Goal: Task Accomplishment & Management: Use online tool/utility

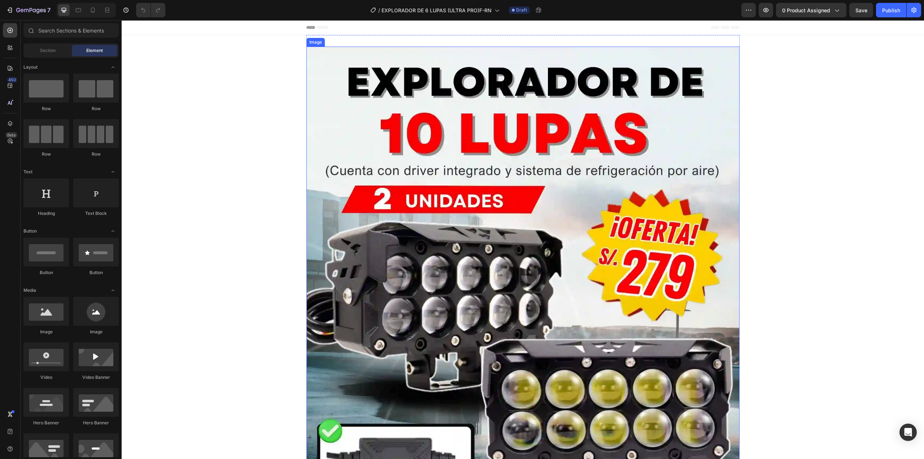
click at [414, 180] on img at bounding box center [522, 317] width 433 height 541
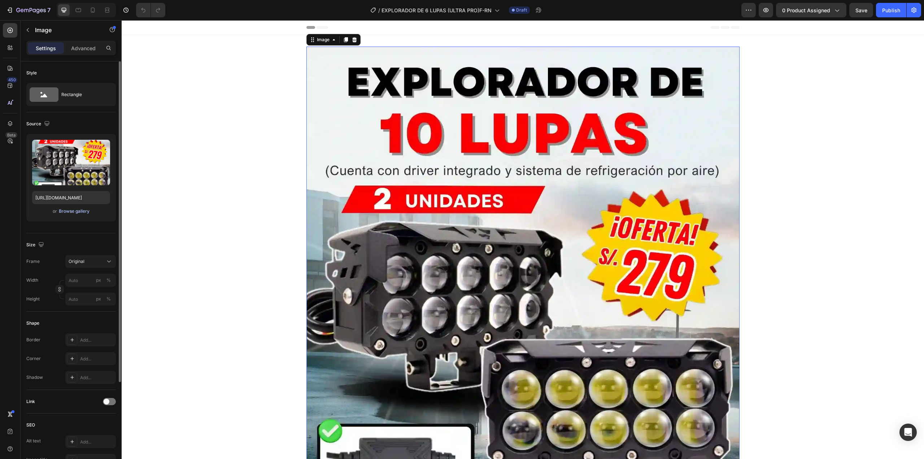
click at [63, 212] on div "Browse gallery" at bounding box center [74, 211] width 31 height 6
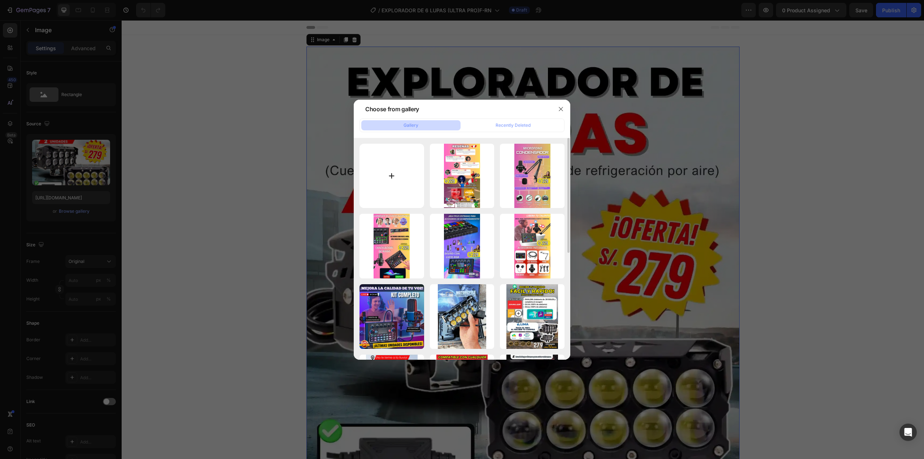
click at [390, 167] on input "file" at bounding box center [392, 176] width 65 height 65
type input "C:\fakepath\1-ezgif.com-optijpeg (35).jpg"
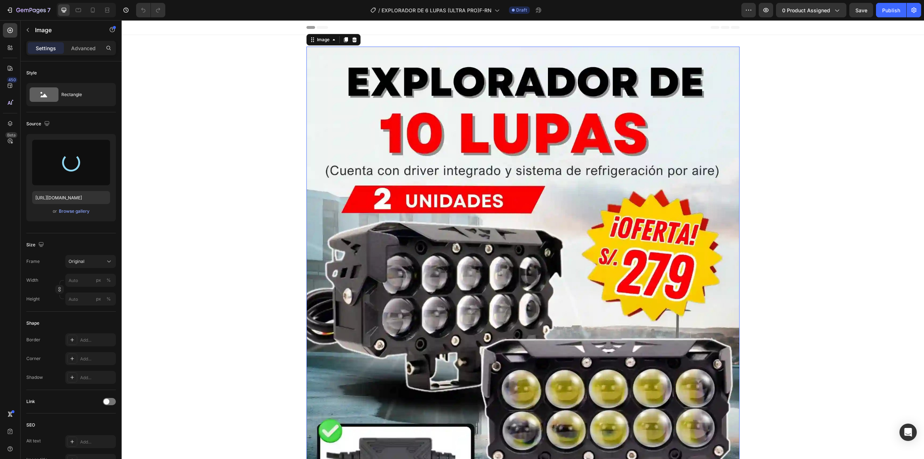
type input "[URL][DOMAIN_NAME]"
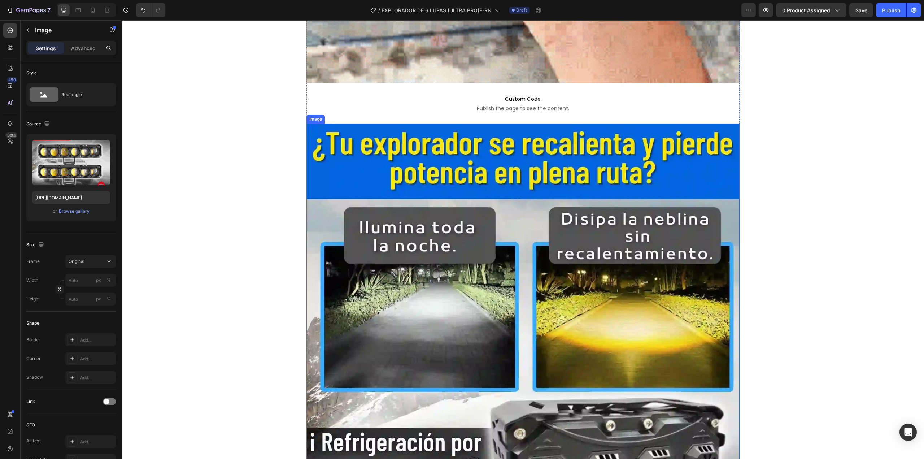
scroll to position [1227, 0]
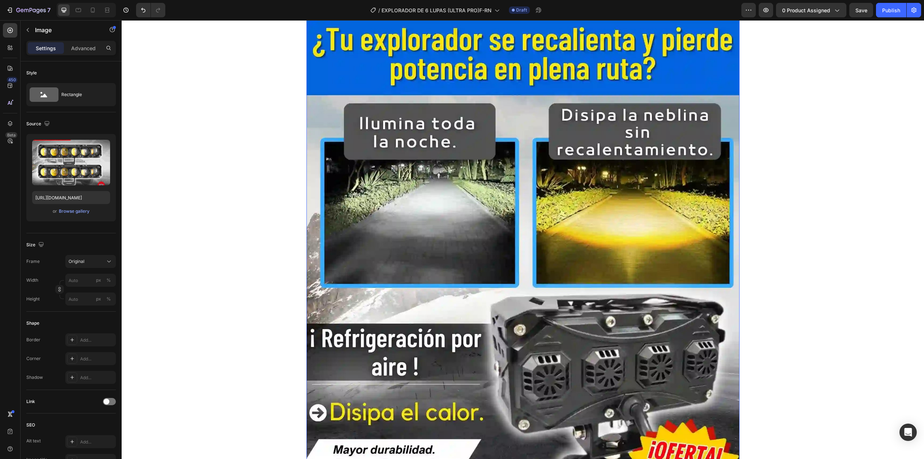
click at [519, 183] on img at bounding box center [522, 289] width 433 height 541
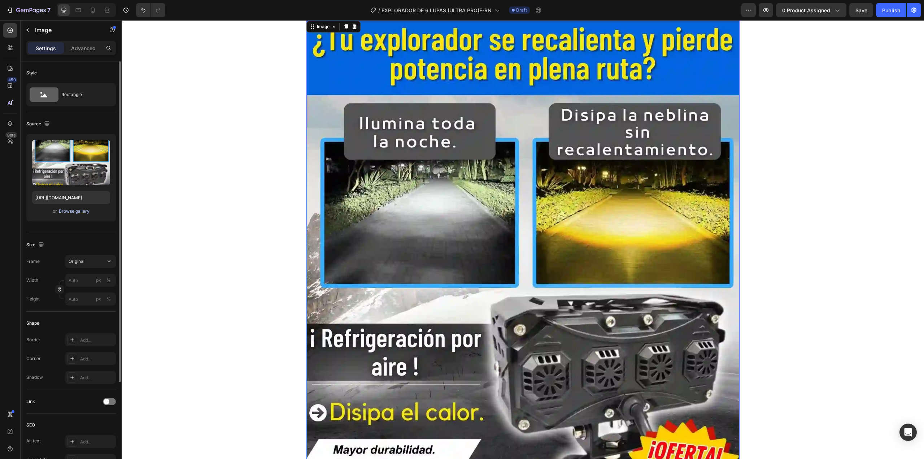
click at [78, 211] on div "Browse gallery" at bounding box center [74, 211] width 31 height 6
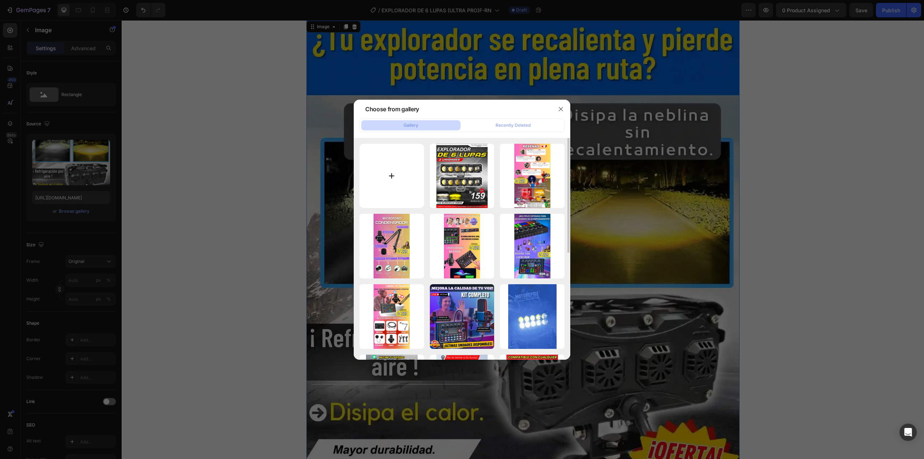
click at [366, 181] on input "file" at bounding box center [392, 176] width 65 height 65
type input "C:\fakepath\2-ezgif.com-optijpeg (35).jpg"
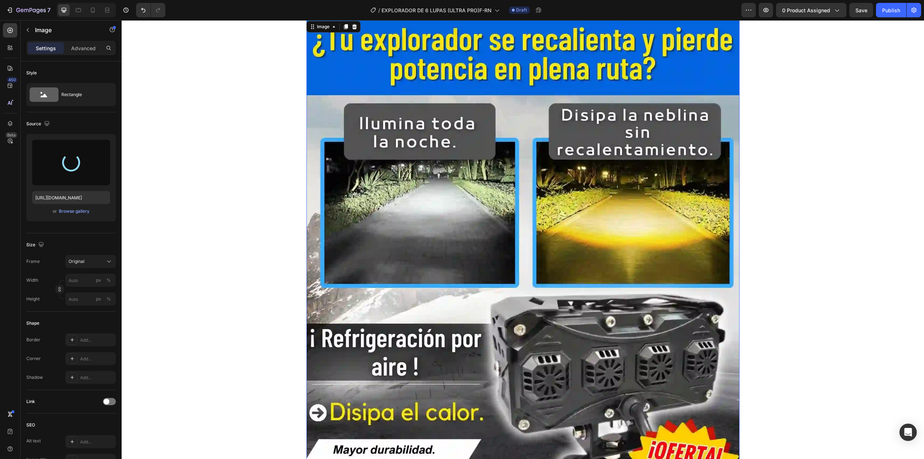
type input "[URL][DOMAIN_NAME]"
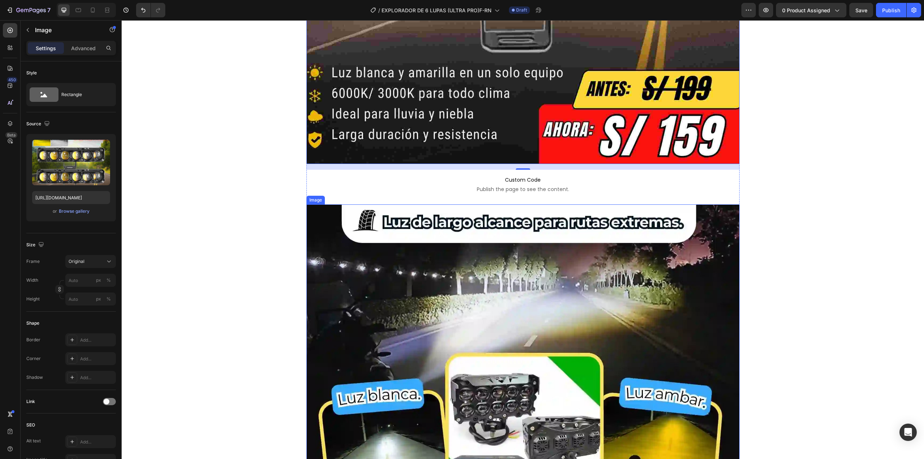
scroll to position [1769, 0]
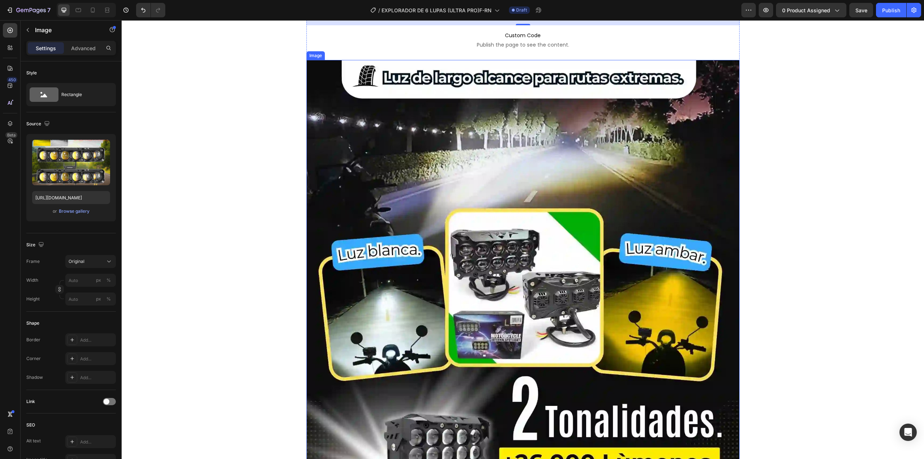
click at [404, 246] on img at bounding box center [522, 330] width 433 height 541
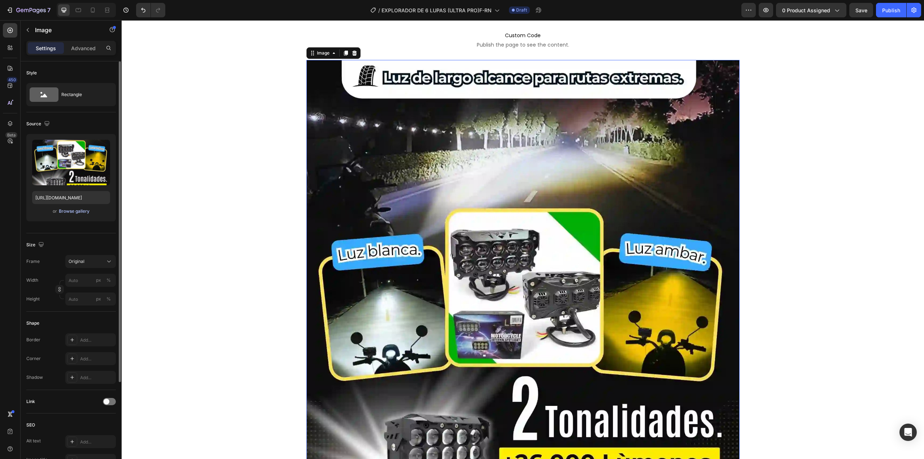
click at [71, 212] on div "Browse gallery" at bounding box center [74, 211] width 31 height 6
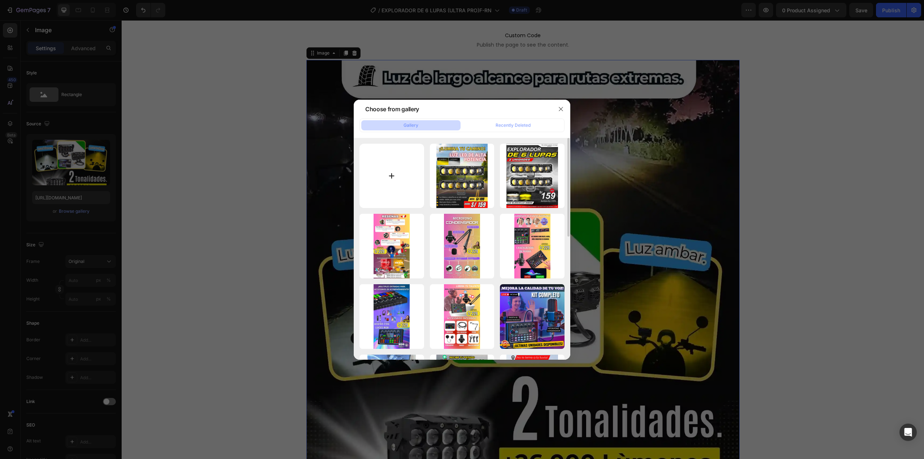
click at [378, 181] on input "file" at bounding box center [392, 176] width 65 height 65
type input "C:\fakepath\3-ezgif.com-optijpeg (36).jpg"
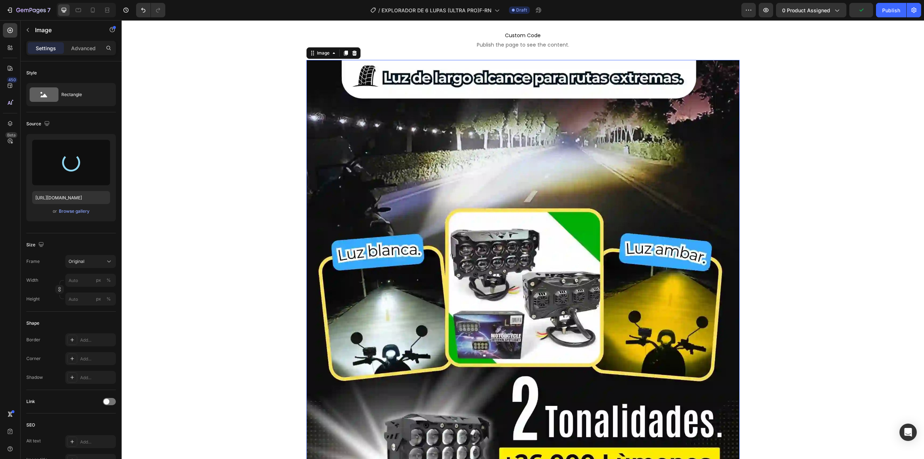
type input "[URL][DOMAIN_NAME]"
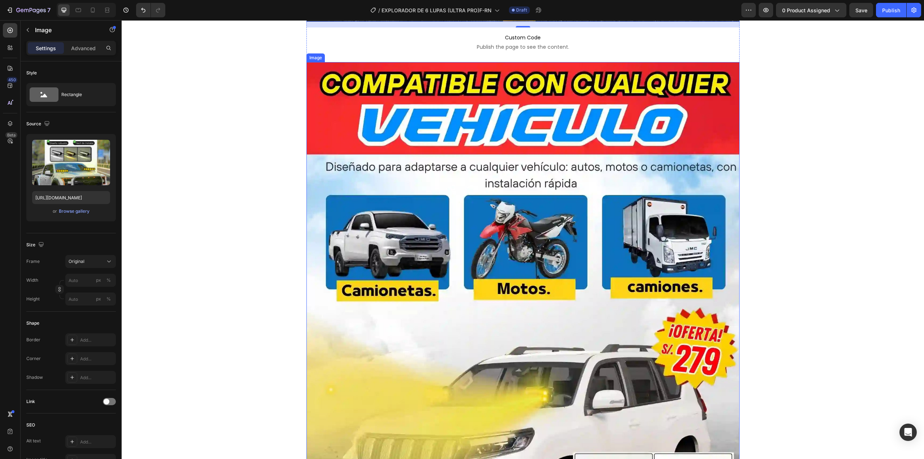
scroll to position [2418, 0]
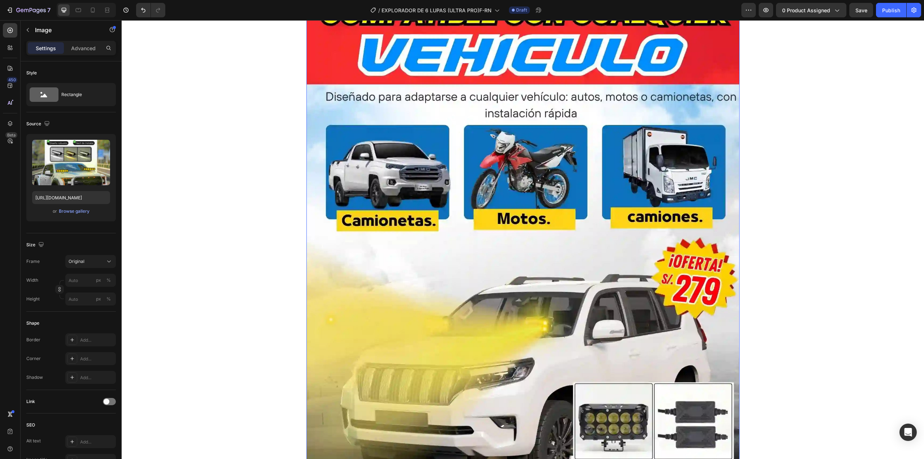
click at [486, 193] on img at bounding box center [522, 262] width 433 height 541
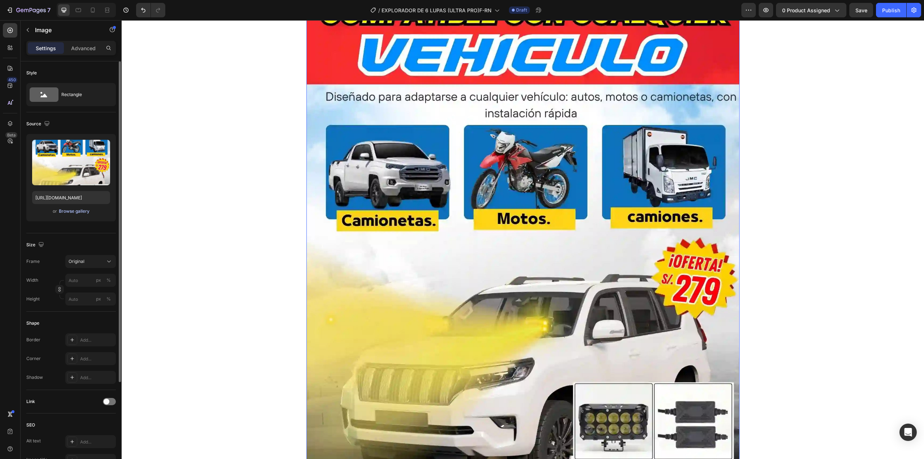
click at [74, 213] on div "Browse gallery" at bounding box center [74, 211] width 31 height 6
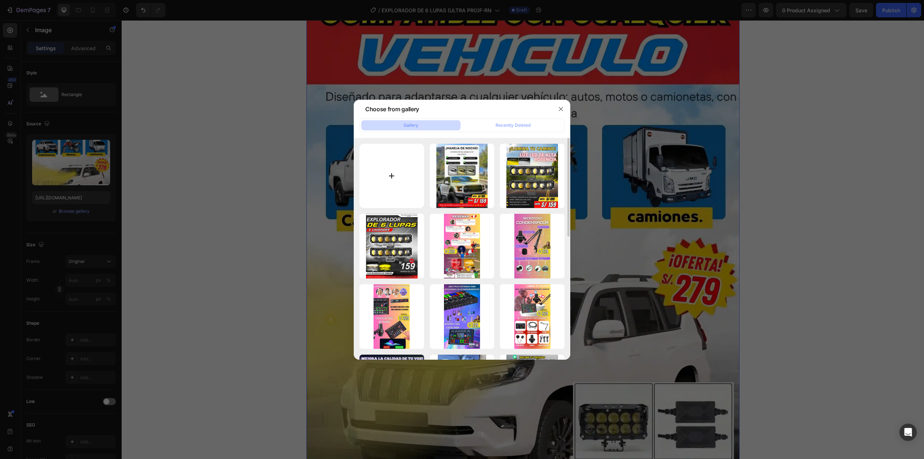
drag, startPoint x: 402, startPoint y: 155, endPoint x: 402, endPoint y: 150, distance: 5.1
click at [402, 150] on input "file" at bounding box center [392, 176] width 65 height 65
type input "C:\fakepath\4-ezgif.com-optijpeg (37).jpg"
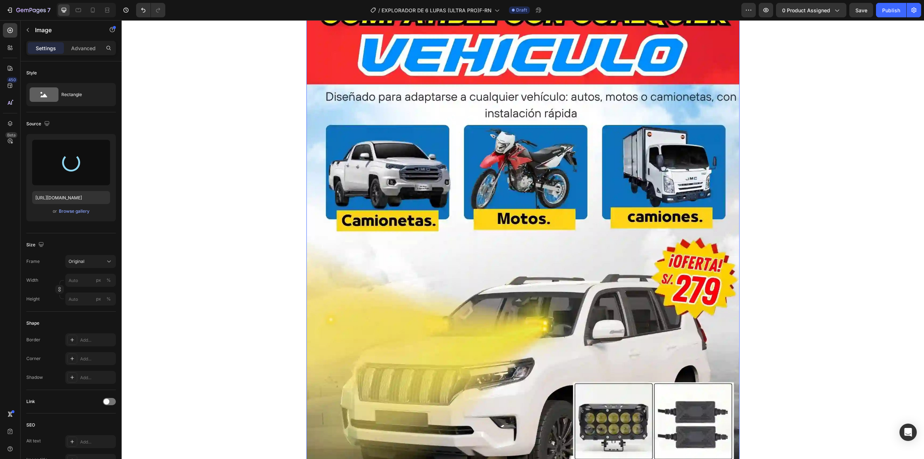
type input "[URL][DOMAIN_NAME]"
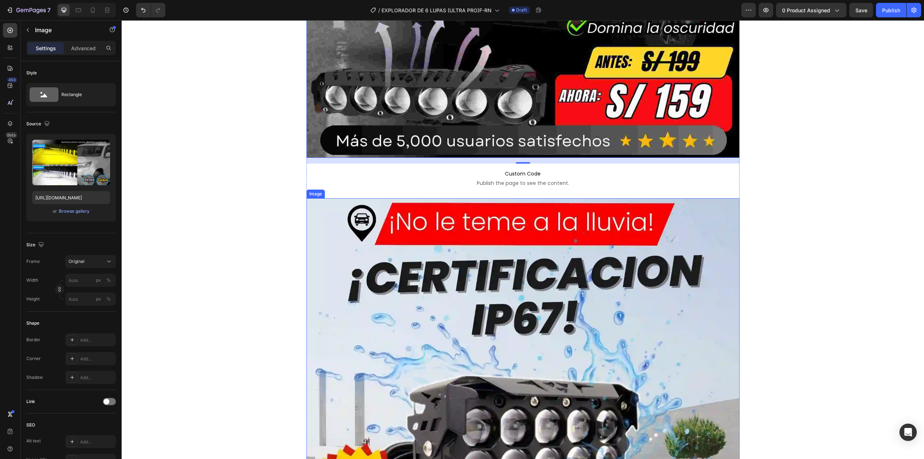
scroll to position [2852, 0]
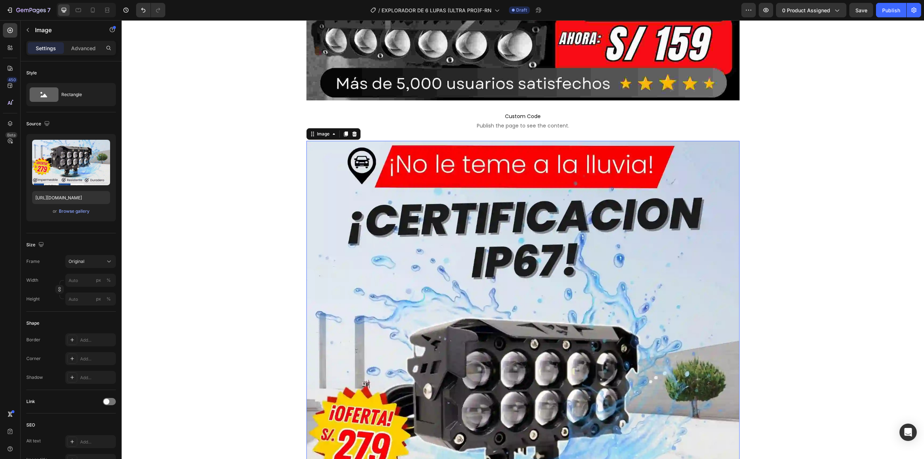
click at [476, 212] on img at bounding box center [522, 411] width 433 height 541
click at [71, 212] on div "Browse gallery" at bounding box center [74, 211] width 31 height 6
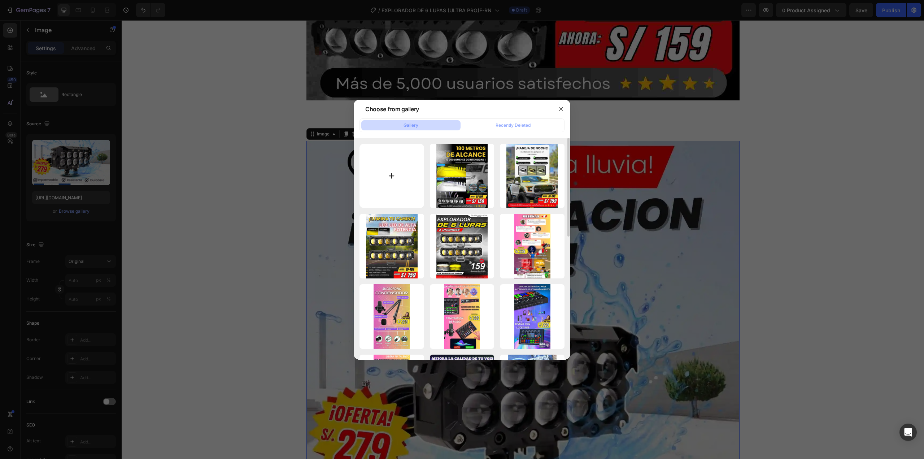
click at [379, 166] on input "file" at bounding box center [392, 176] width 65 height 65
type input "C:\fakepath\5-ezgif.com-optijpeg (32).jpg"
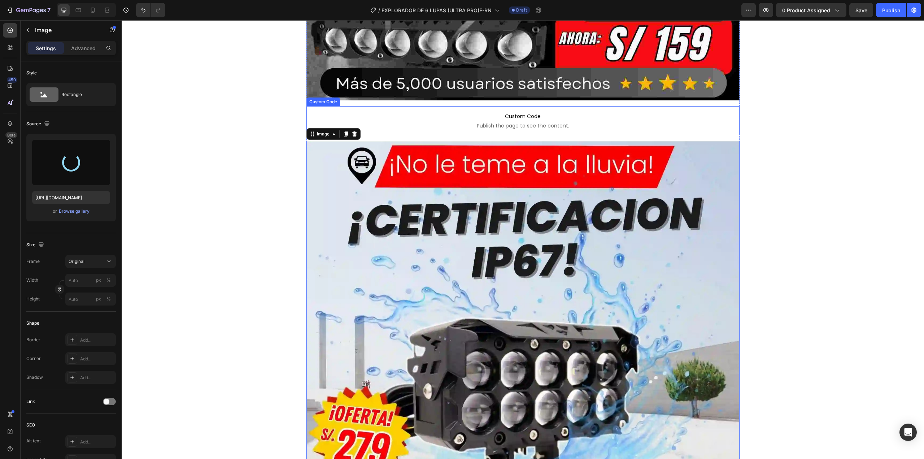
type input "[URL][DOMAIN_NAME]"
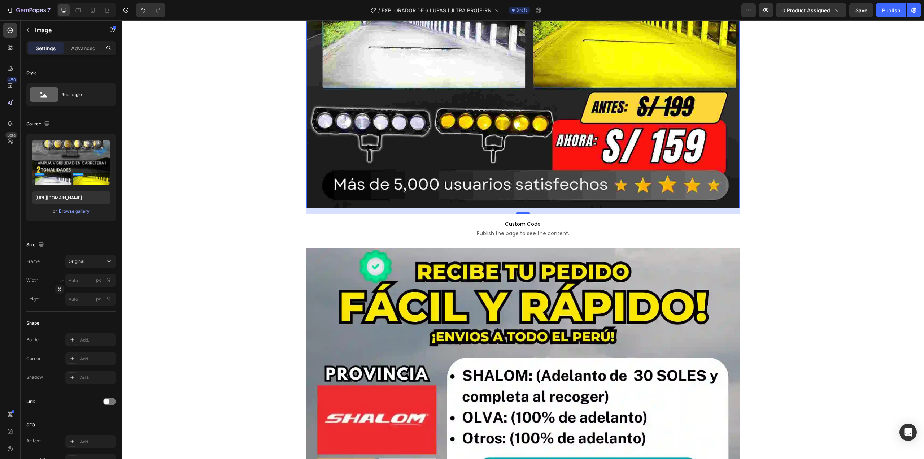
scroll to position [3393, 0]
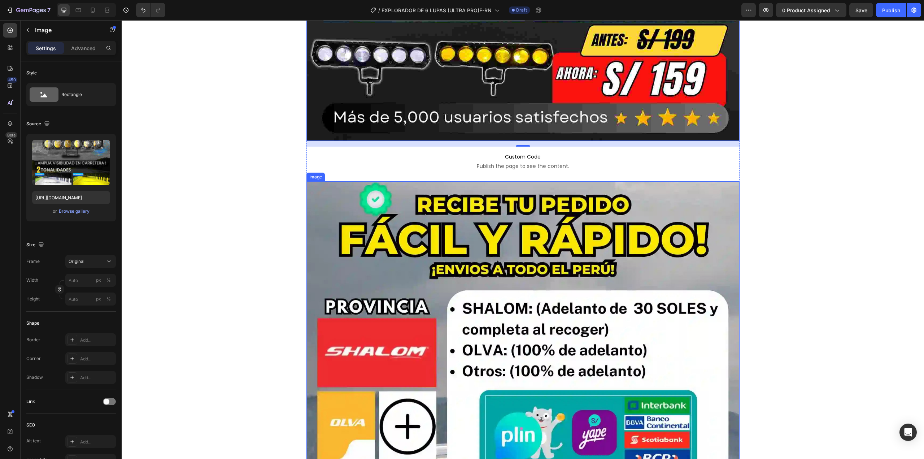
click at [489, 226] on img at bounding box center [522, 451] width 433 height 541
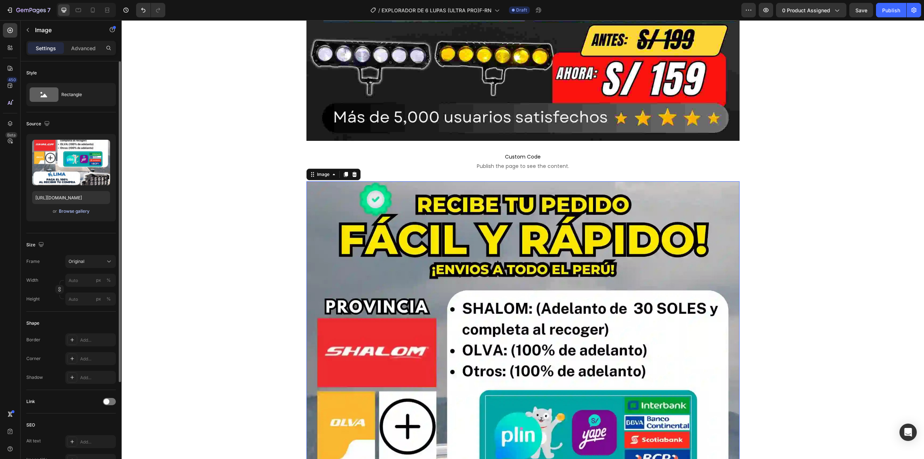
click at [79, 209] on div "Browse gallery" at bounding box center [74, 211] width 31 height 6
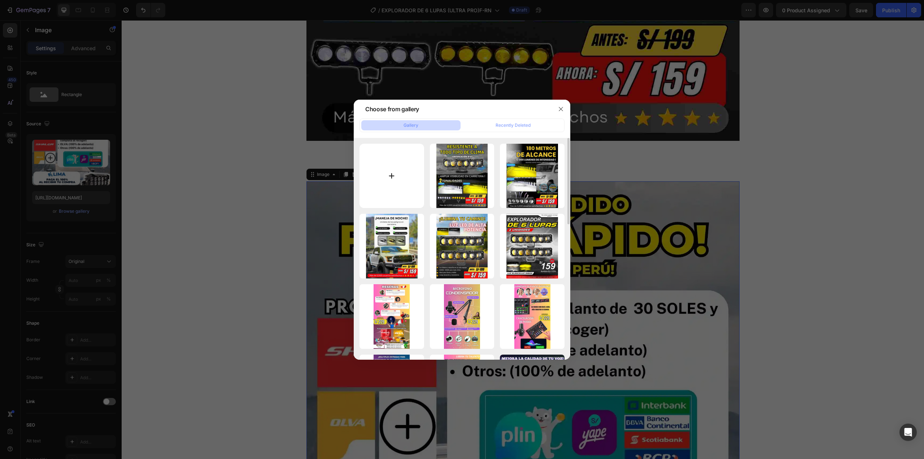
click at [386, 169] on input "file" at bounding box center [392, 176] width 65 height 65
type input "C:\fakepath\6-ezgif.com-optijpeg (21).jpg"
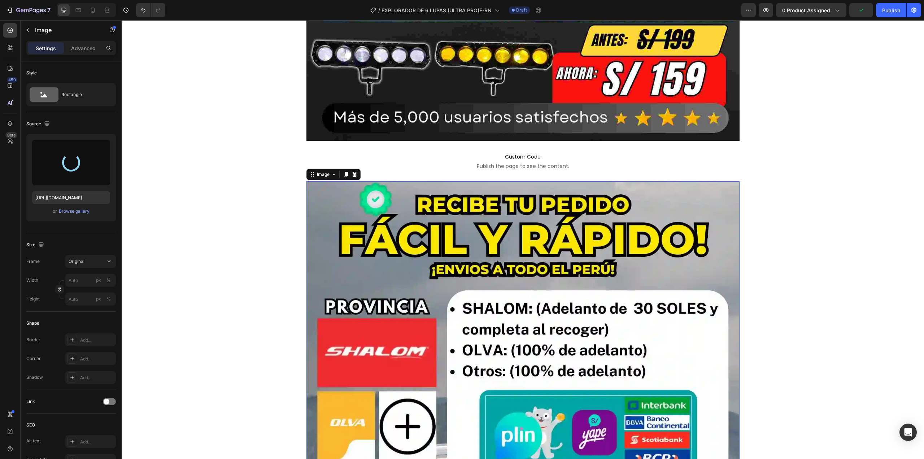
type input "[URL][DOMAIN_NAME]"
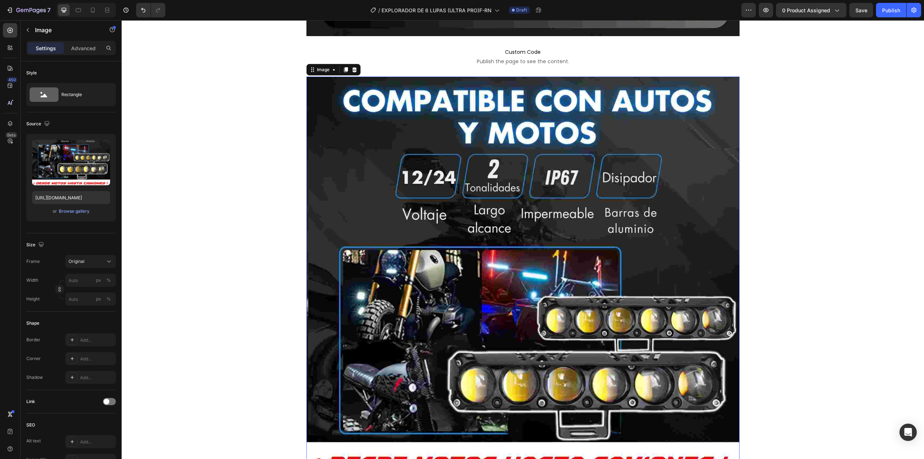
scroll to position [3465, 0]
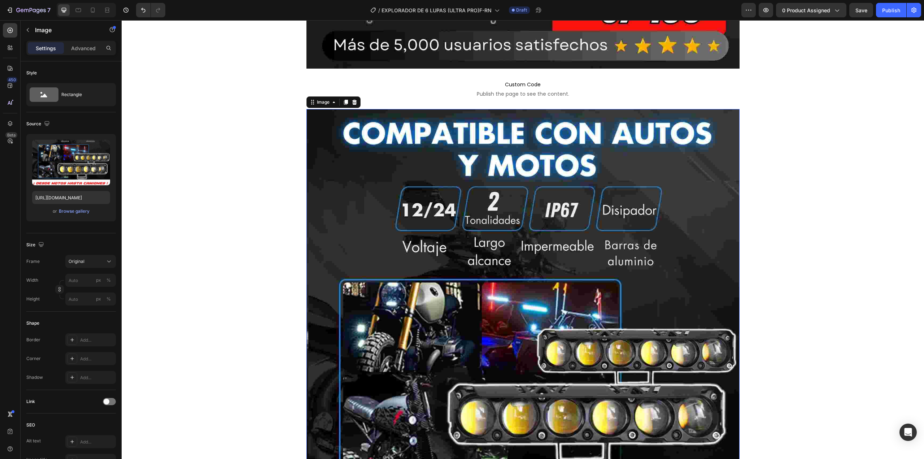
click at [391, 211] on img at bounding box center [522, 379] width 433 height 541
click at [343, 103] on icon at bounding box center [346, 102] width 6 height 6
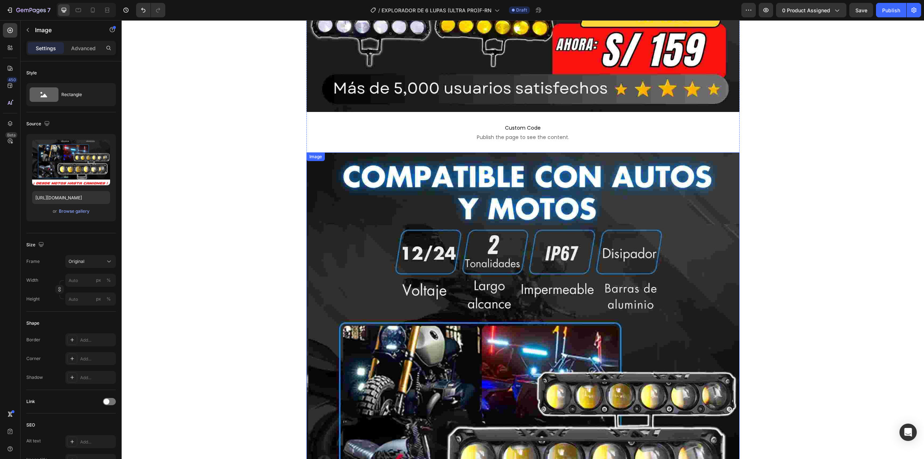
scroll to position [3390, 0]
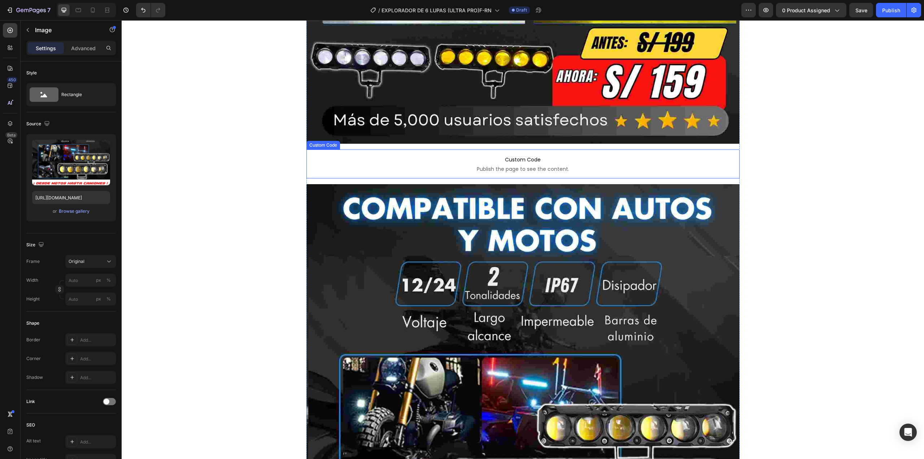
click at [399, 166] on span "Publish the page to see the content." at bounding box center [522, 168] width 433 height 7
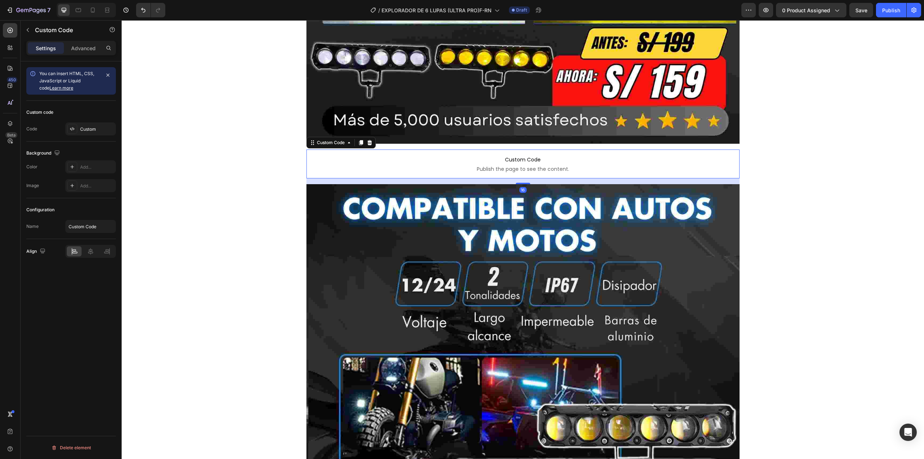
click at [361, 148] on div "Custom Code" at bounding box center [340, 143] width 69 height 12
click at [358, 142] on icon at bounding box center [361, 143] width 6 height 6
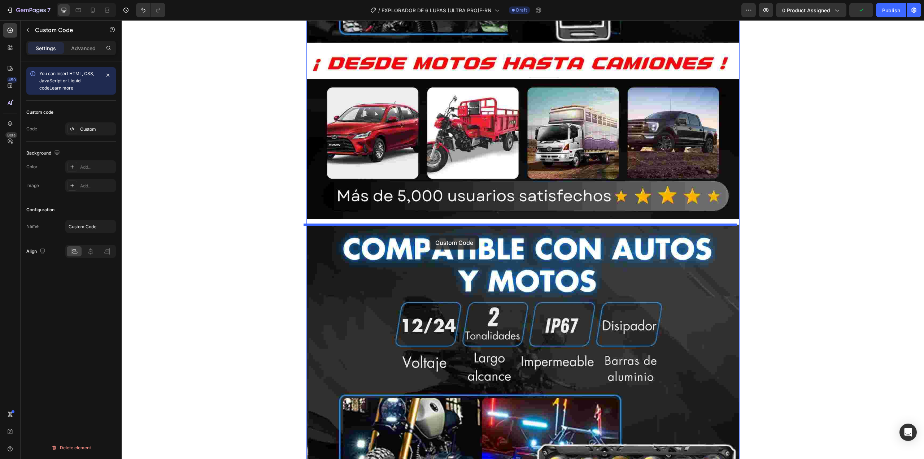
drag, startPoint x: 388, startPoint y: 193, endPoint x: 445, endPoint y: 226, distance: 65.2
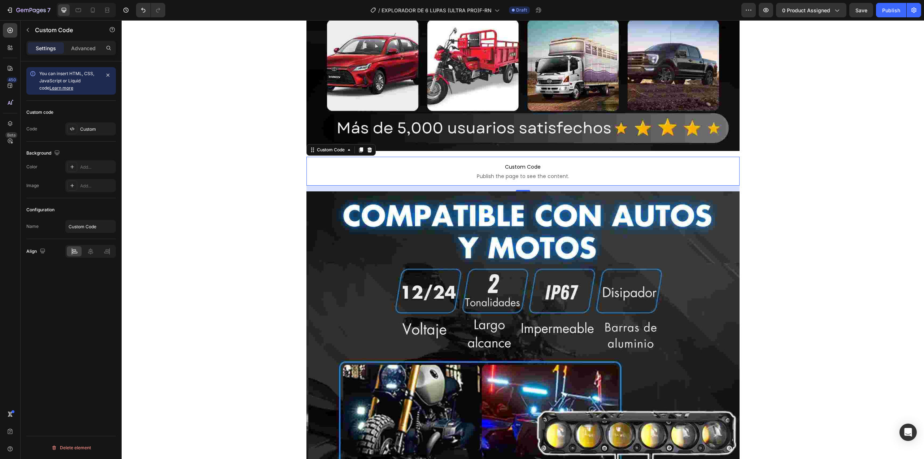
scroll to position [4041, 0]
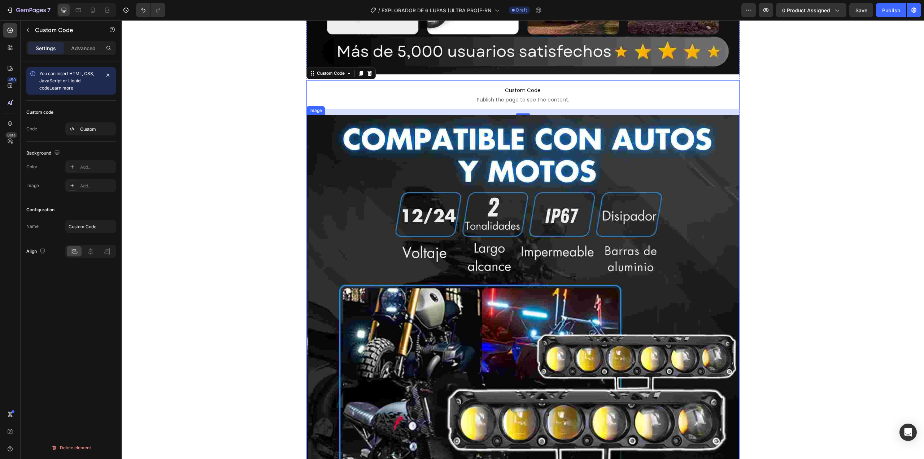
click at [449, 237] on img at bounding box center [522, 385] width 433 height 541
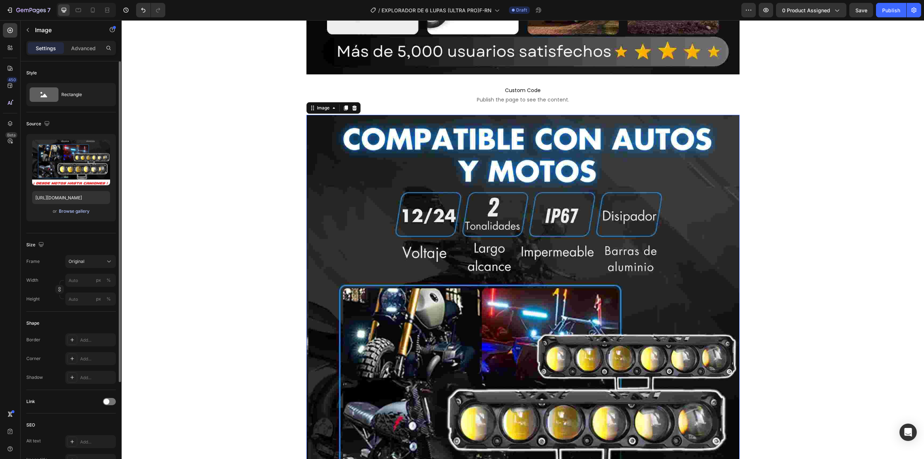
click at [67, 210] on div "Browse gallery" at bounding box center [74, 211] width 31 height 6
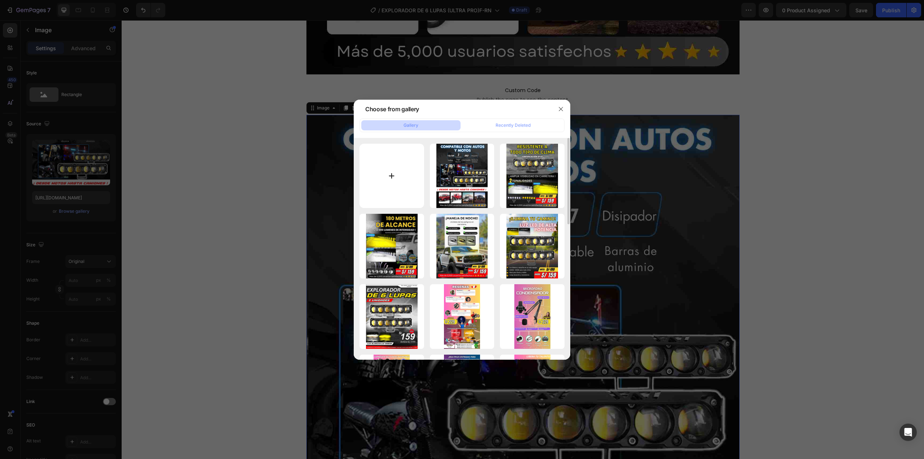
click at [382, 159] on input "file" at bounding box center [392, 176] width 65 height 65
type input "C:\fakepath\7-ezgif.com-optijpeg (14).jpg"
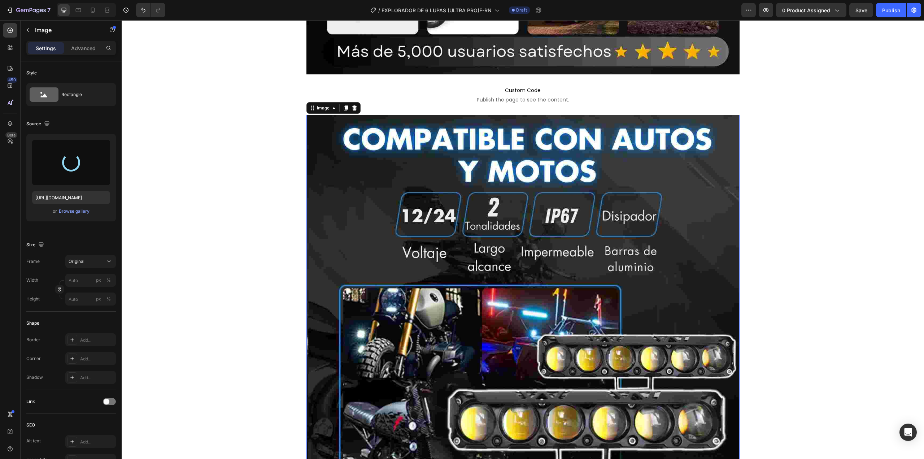
type input "[URL][DOMAIN_NAME]"
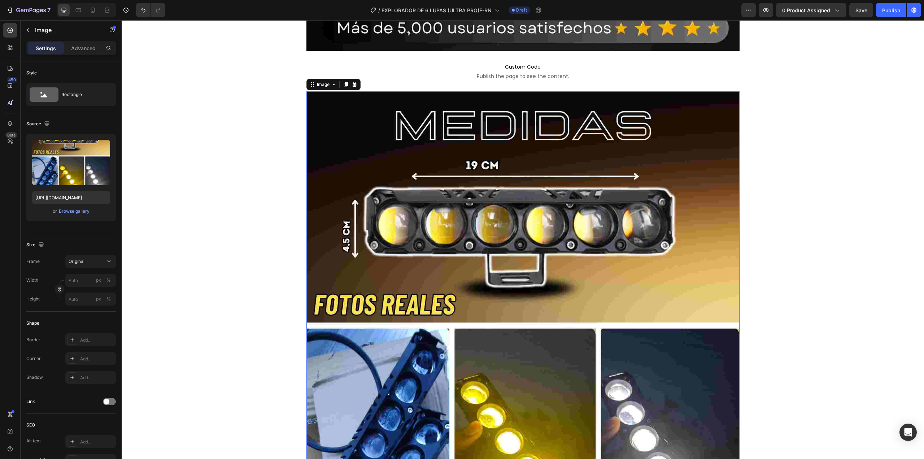
scroll to position [4005, 0]
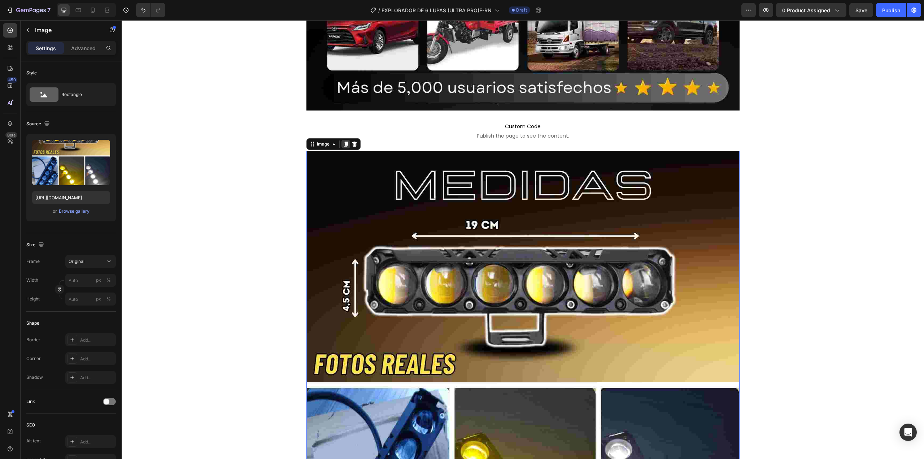
click at [344, 143] on icon at bounding box center [346, 143] width 4 height 5
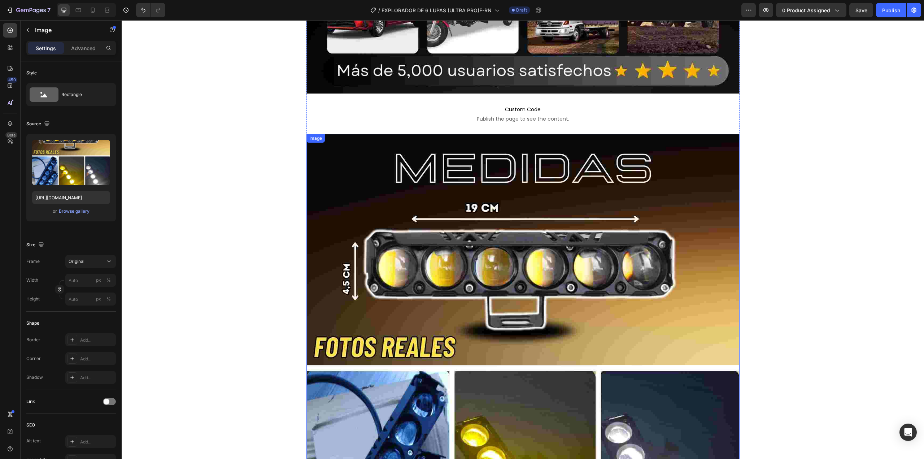
scroll to position [3964, 0]
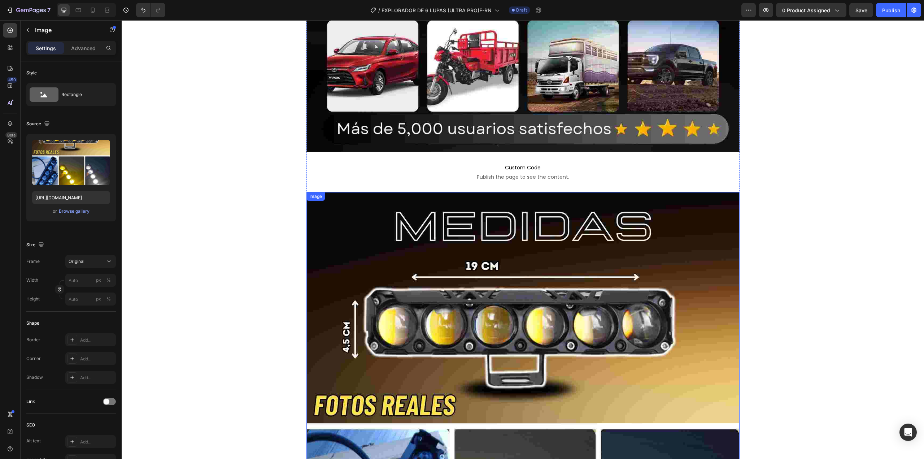
click at [421, 182] on p "Custom Code Publish the page to see the content." at bounding box center [522, 171] width 433 height 29
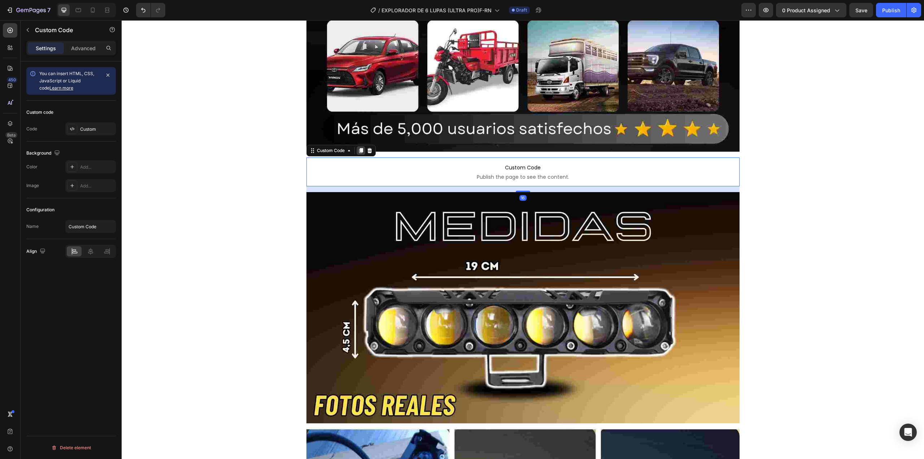
click at [359, 151] on icon at bounding box center [361, 150] width 4 height 5
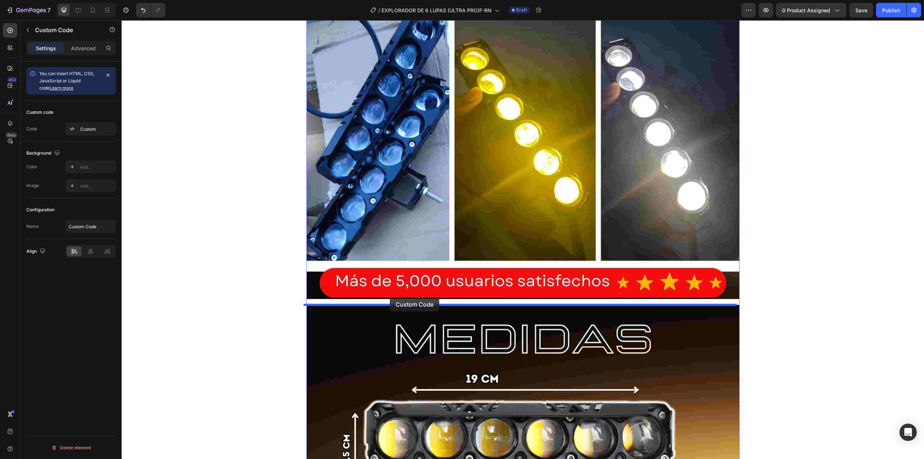
drag, startPoint x: 400, startPoint y: 206, endPoint x: 390, endPoint y: 297, distance: 91.5
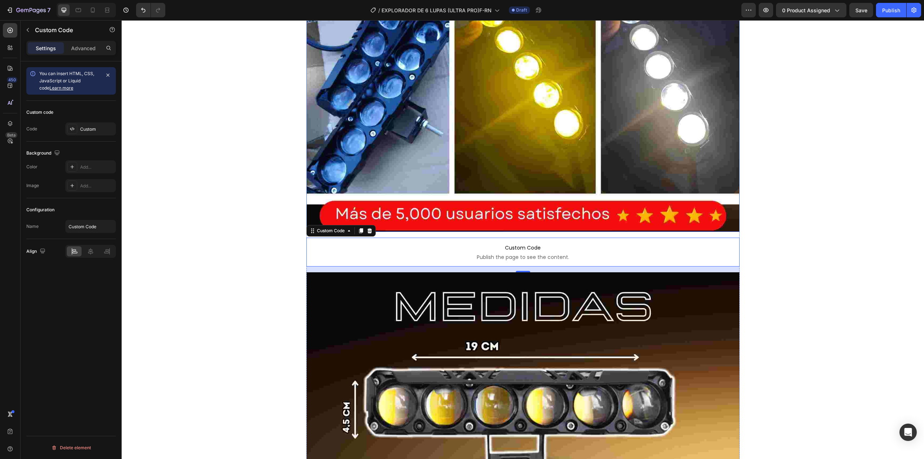
scroll to position [4543, 0]
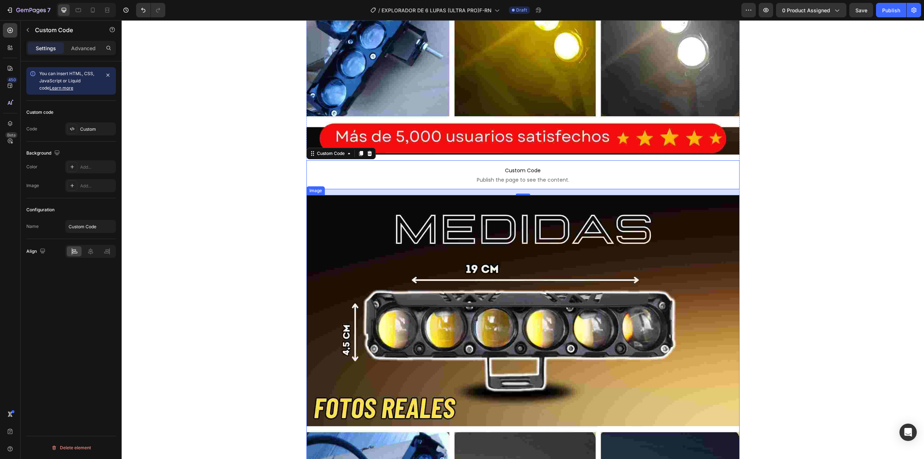
click at [392, 292] on img at bounding box center [522, 465] width 433 height 541
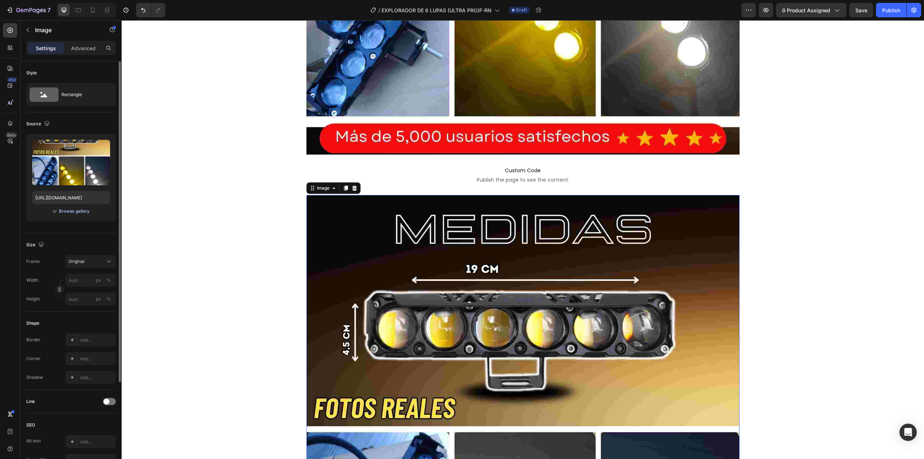
click at [74, 212] on div "Browse gallery" at bounding box center [74, 211] width 31 height 6
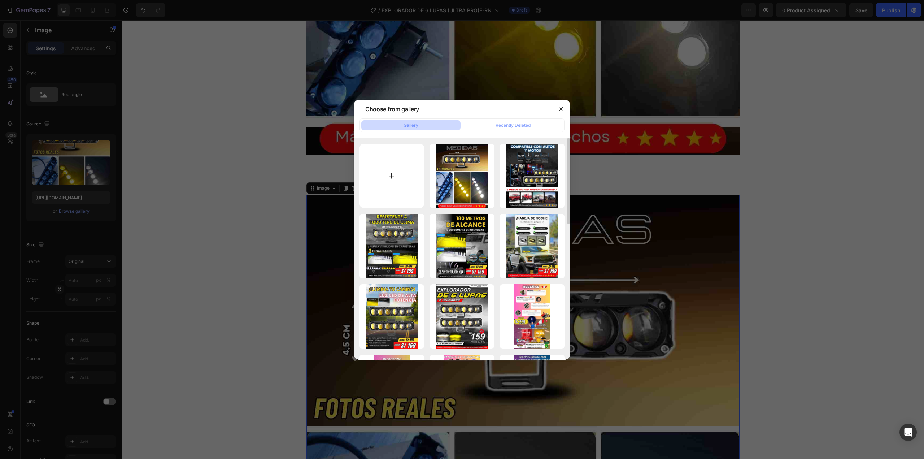
click at [398, 182] on input "file" at bounding box center [392, 176] width 65 height 65
type input "C:\fakepath\EXPLO6LUPAS1-ezgif.com-optijpeg.jpg"
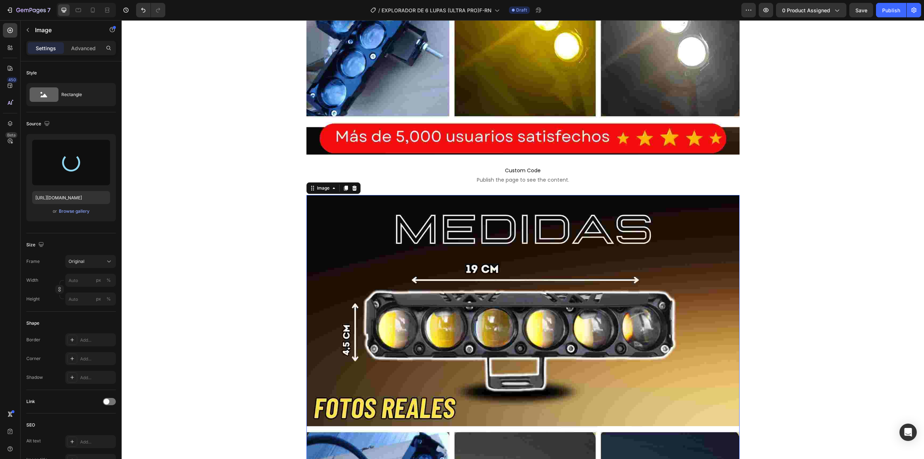
type input "[URL][DOMAIN_NAME]"
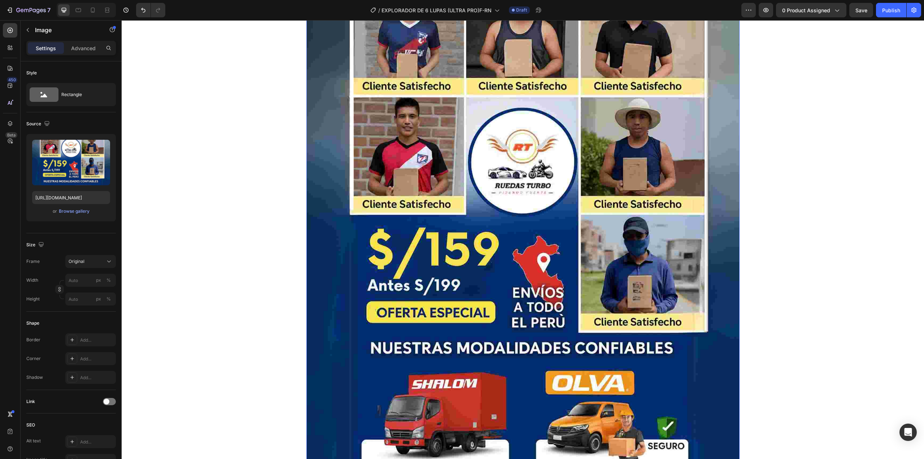
scroll to position [4760, 0]
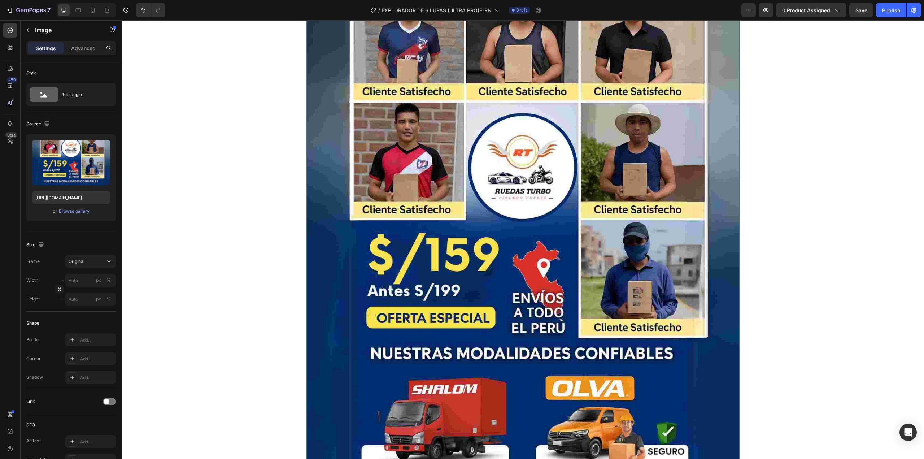
click at [510, 279] on img at bounding box center [522, 248] width 433 height 541
click at [78, 212] on div "Browse gallery" at bounding box center [74, 211] width 31 height 6
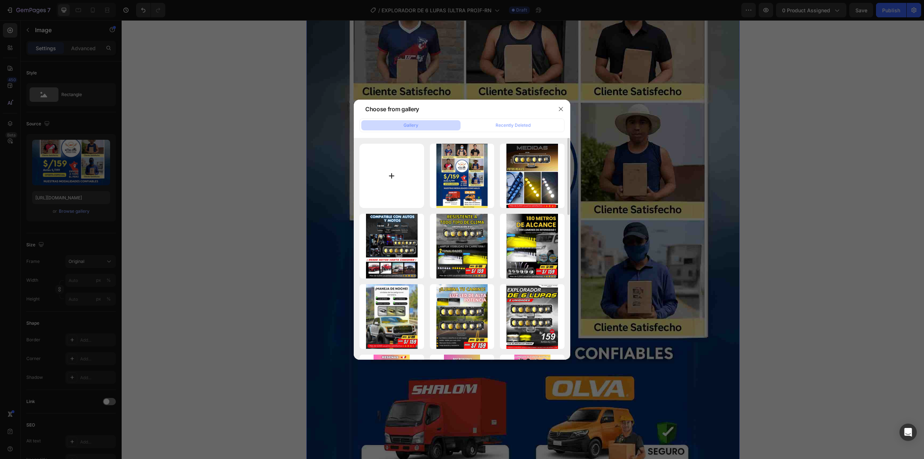
click at [377, 169] on input "file" at bounding box center [392, 176] width 65 height 65
type input "C:\fakepath\AUTORADIOCONANDROIDQM1002A-ezgif.com-jpg-to-webp-converter.webp"
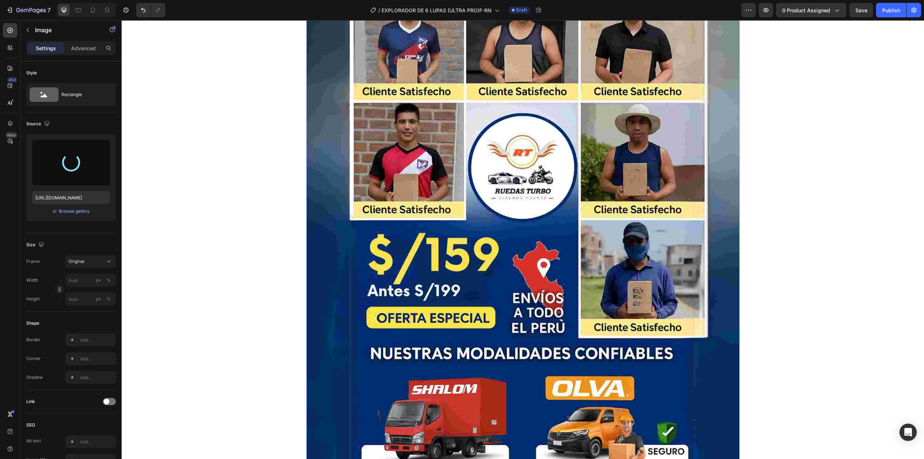
type input "[URL][DOMAIN_NAME]"
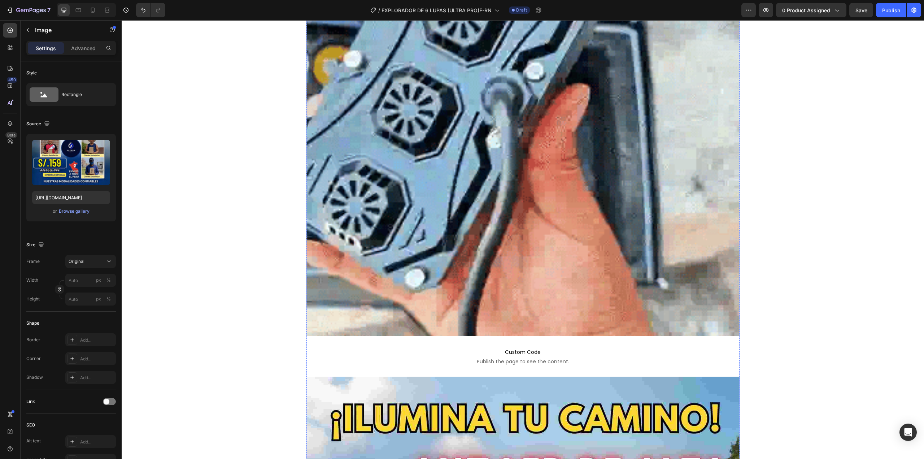
scroll to position [789, 0]
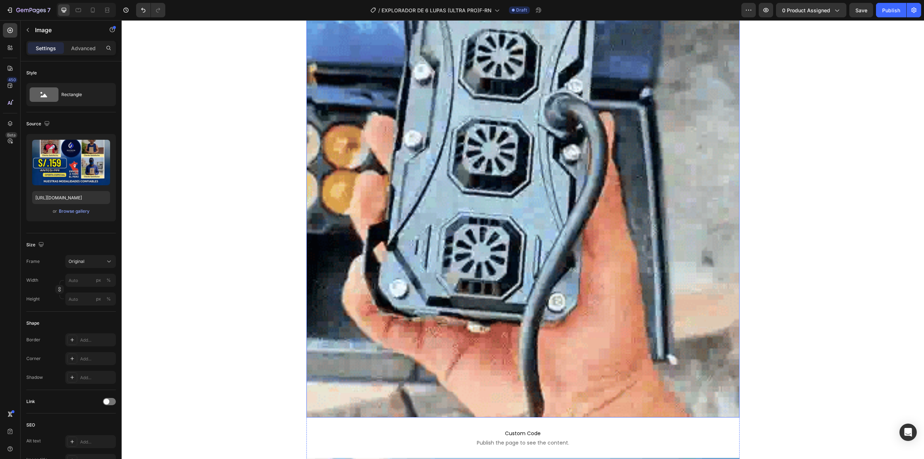
click at [518, 205] on img at bounding box center [522, 128] width 433 height 578
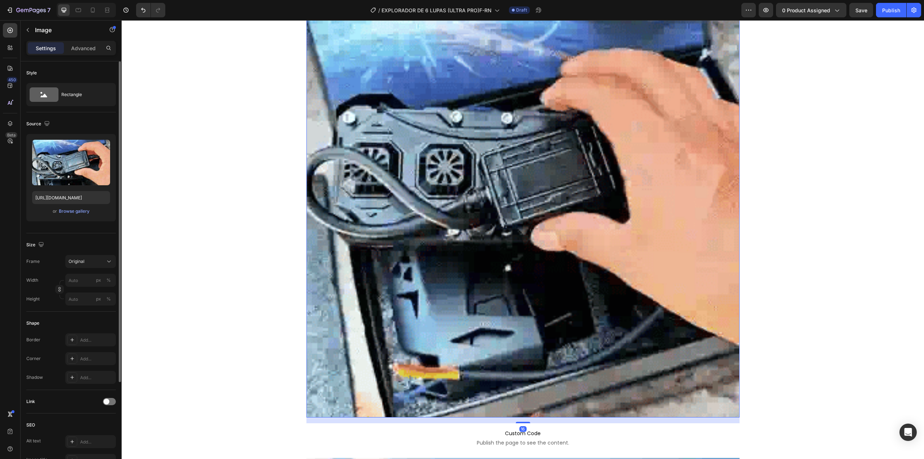
click at [58, 211] on div "or Browse gallery" at bounding box center [71, 211] width 78 height 9
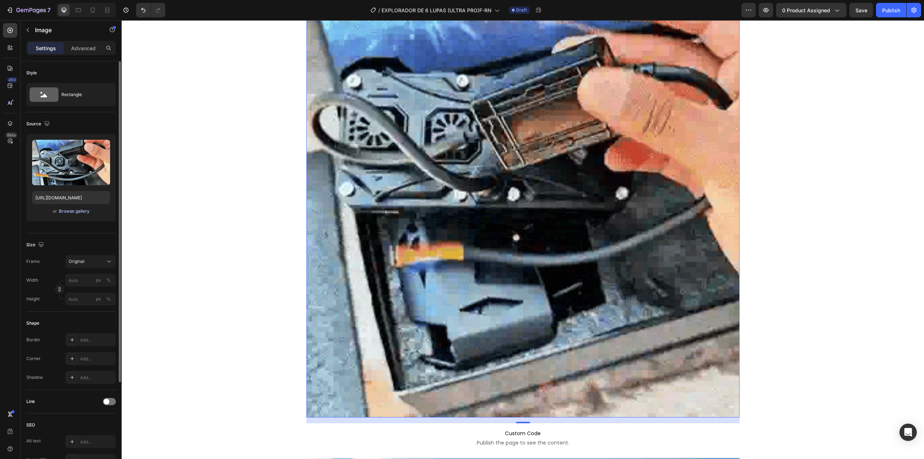
click at [81, 212] on div "Browse gallery" at bounding box center [74, 211] width 31 height 6
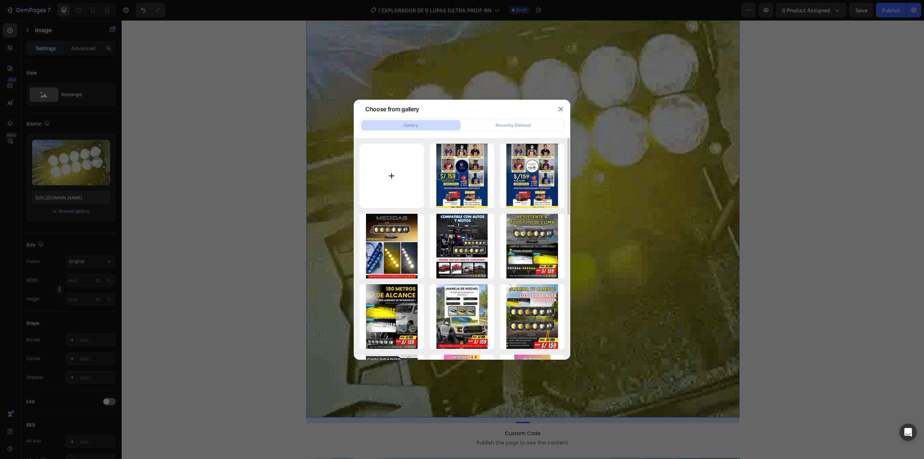
click at [384, 174] on input "file" at bounding box center [392, 176] width 65 height 65
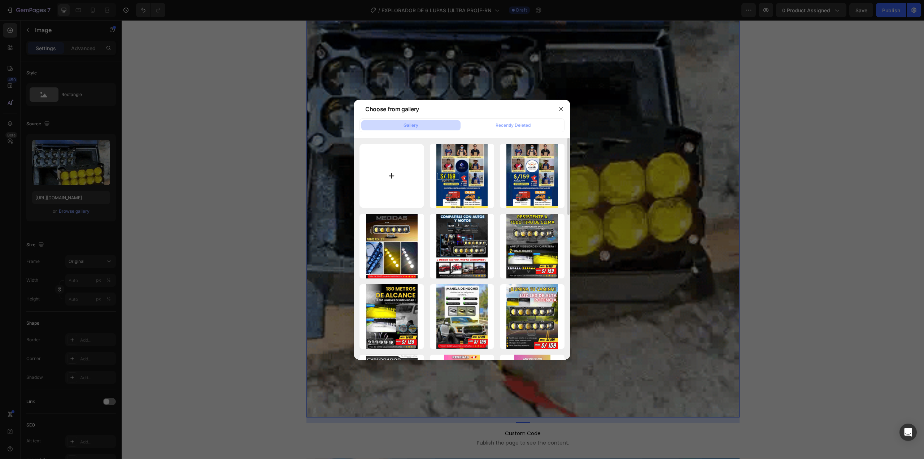
type input "C:\fakepath\ezgif.com-optiwebp (15).webp"
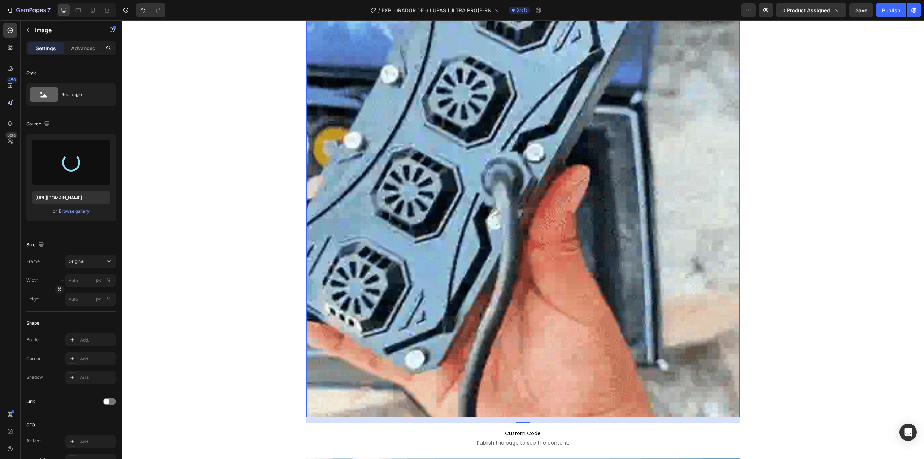
type input "[URL][DOMAIN_NAME]"
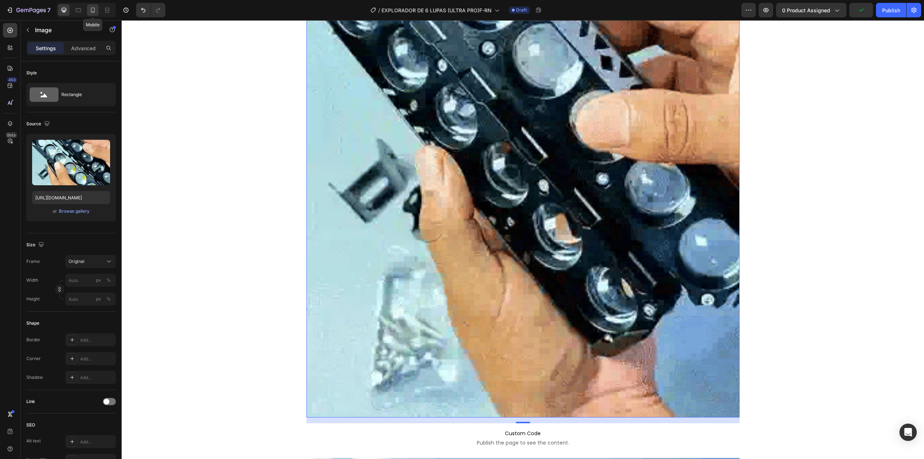
click at [95, 12] on icon at bounding box center [92, 9] width 7 height 7
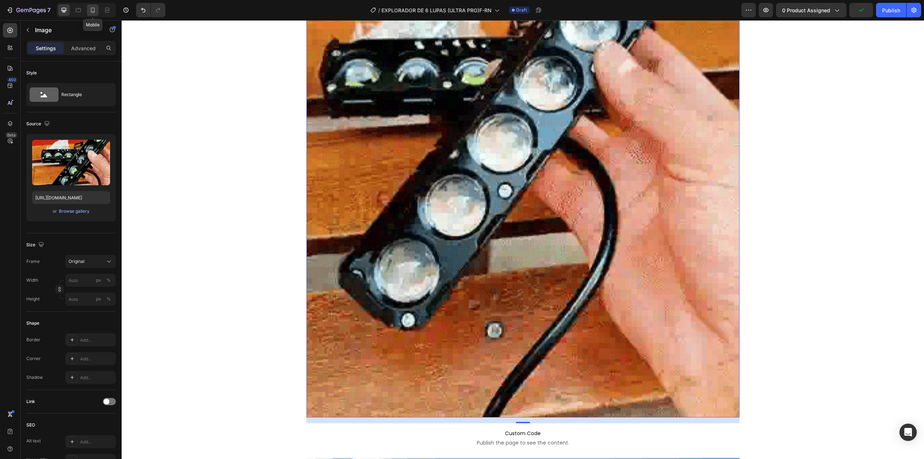
type input "100"
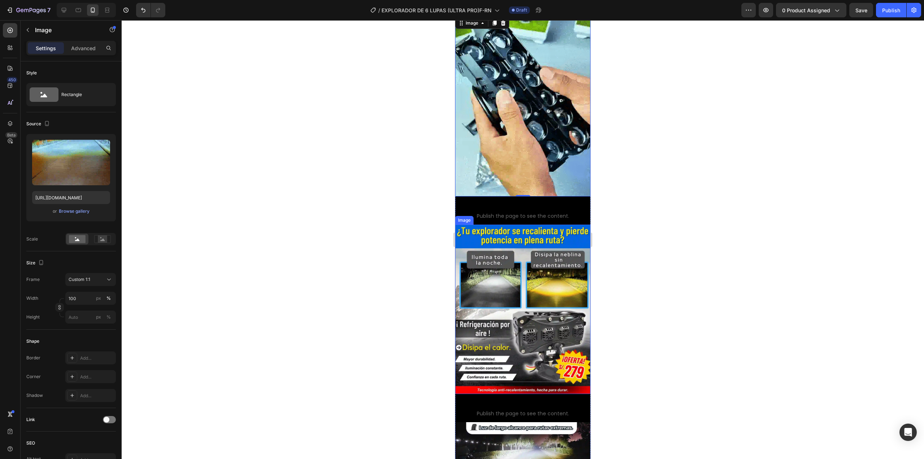
scroll to position [325, 0]
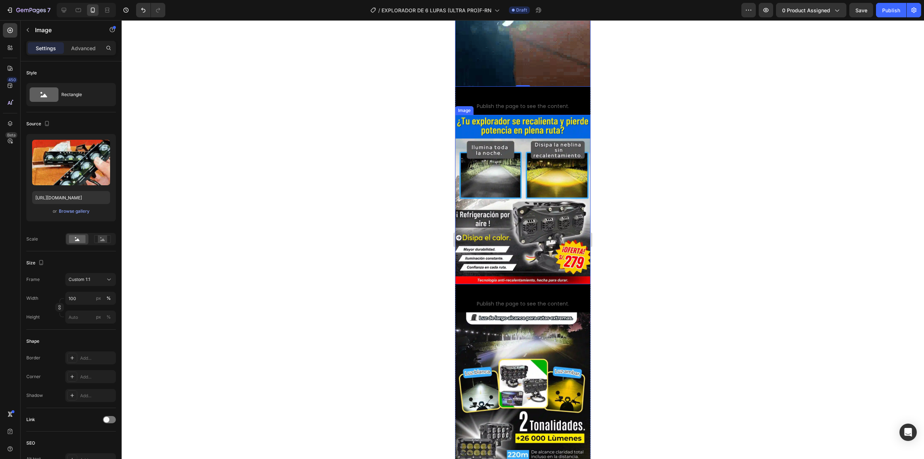
click at [536, 186] on img at bounding box center [522, 199] width 135 height 169
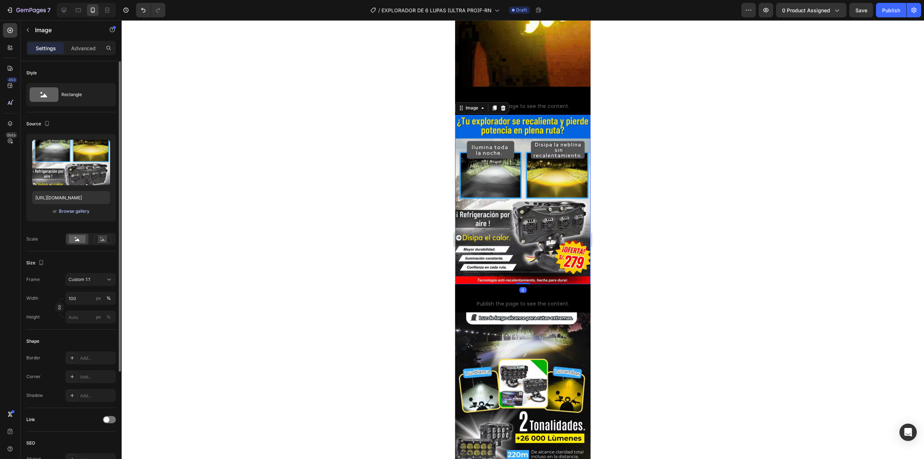
click at [64, 212] on div "Browse gallery" at bounding box center [74, 211] width 31 height 6
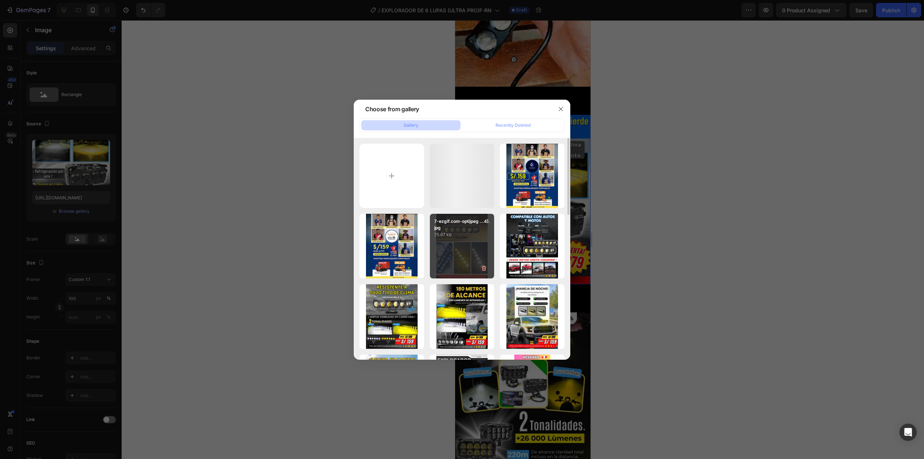
scroll to position [72, 0]
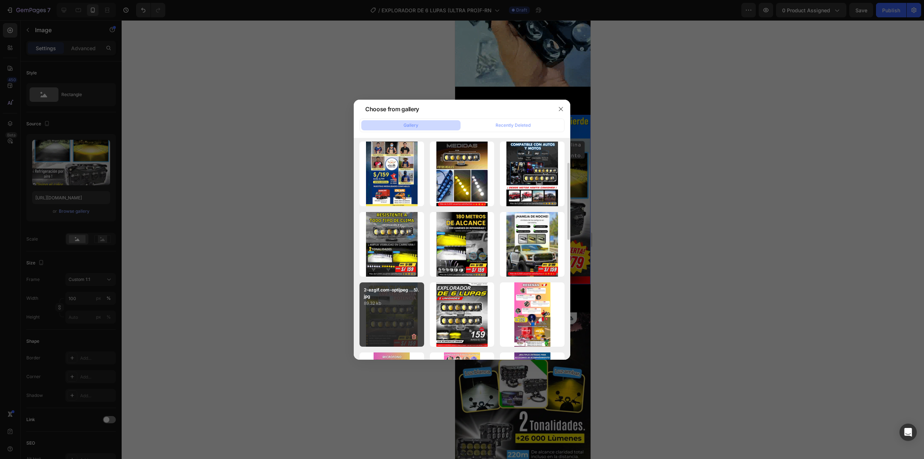
click at [385, 309] on div "2-ezgif.com-optijpeg ...5).jpg 89.32 kb" at bounding box center [392, 314] width 65 height 65
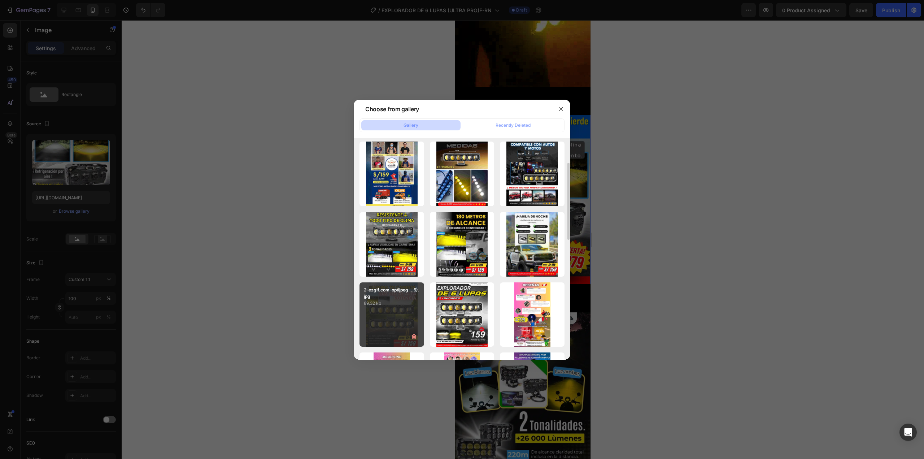
type input "[URL][DOMAIN_NAME]"
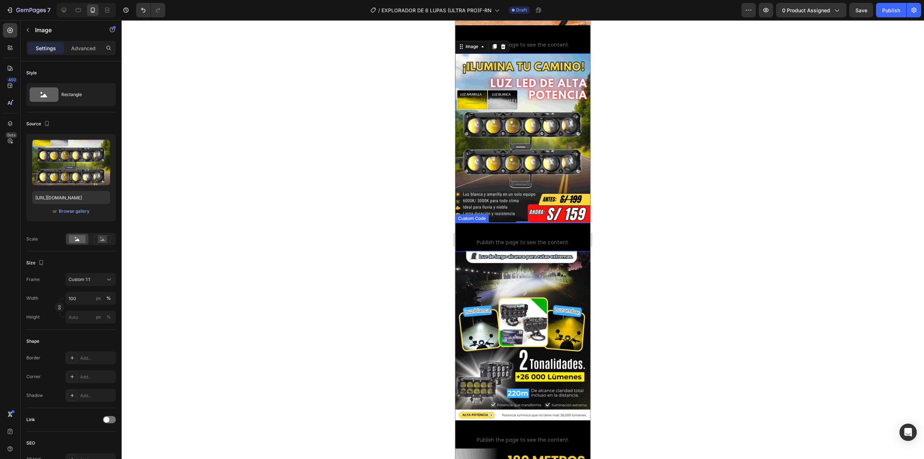
scroll to position [505, 0]
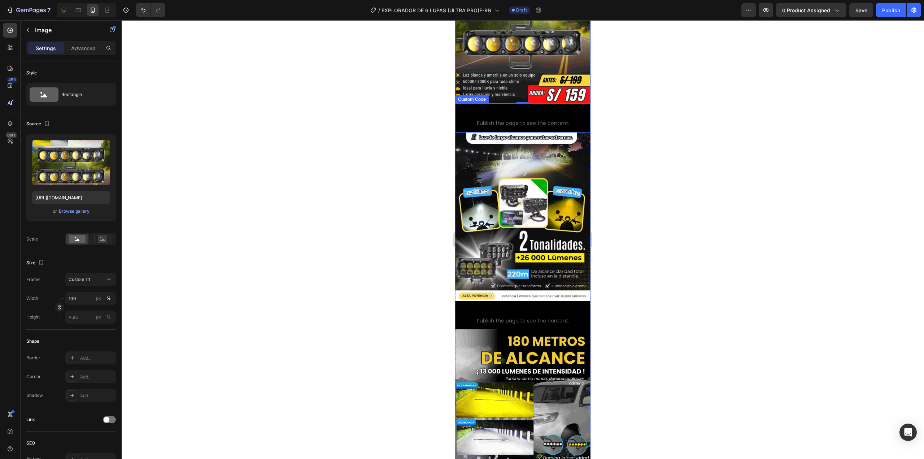
click at [551, 222] on img at bounding box center [522, 216] width 135 height 169
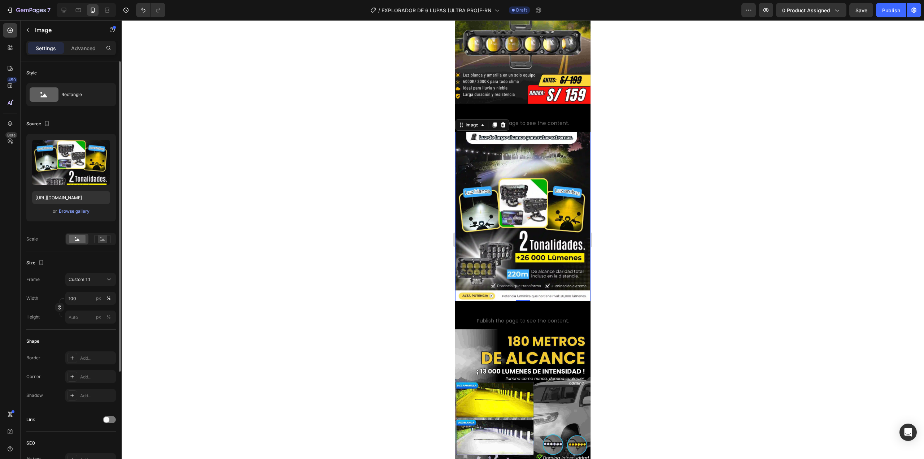
click at [69, 206] on div "Upload Image [URL][DOMAIN_NAME] or Browse gallery" at bounding box center [71, 177] width 90 height 87
click at [75, 210] on div "Browse gallery" at bounding box center [74, 211] width 31 height 6
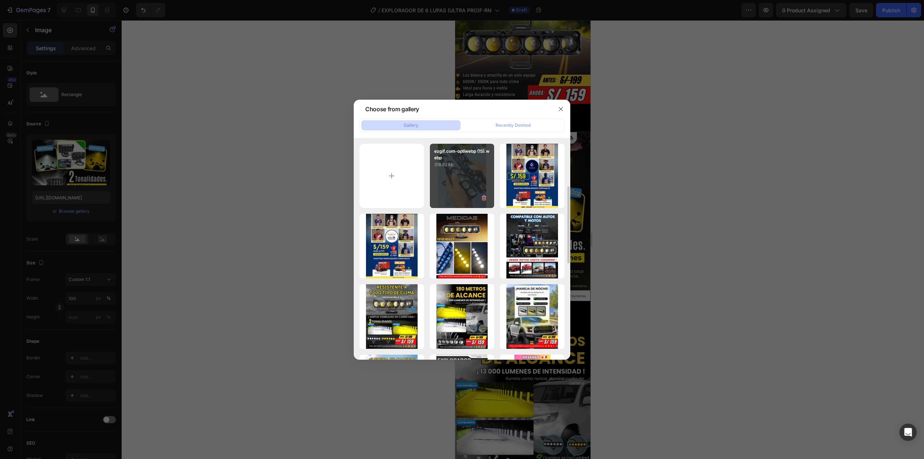
scroll to position [36, 0]
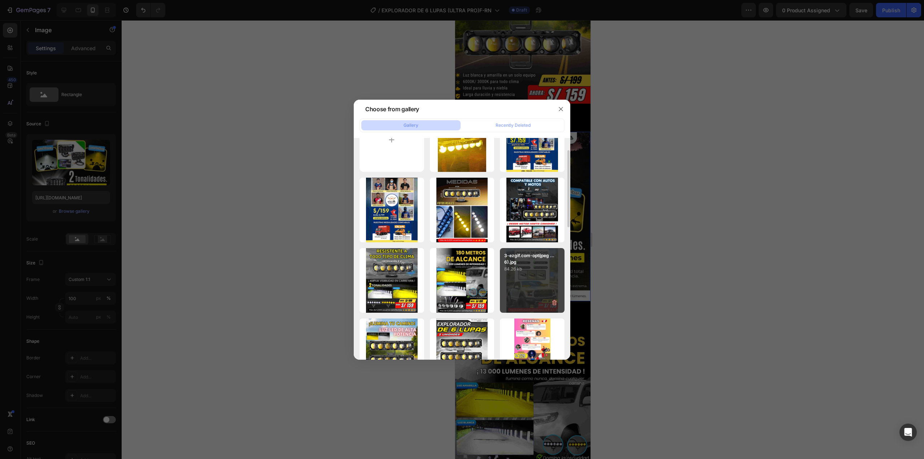
click at [553, 266] on p "84.26 kb" at bounding box center [532, 268] width 56 height 7
type input "[URL][DOMAIN_NAME]"
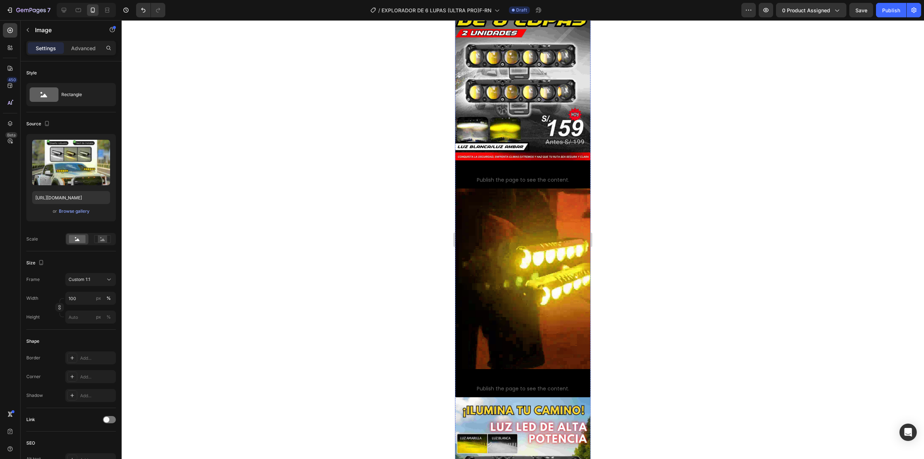
scroll to position [0, 0]
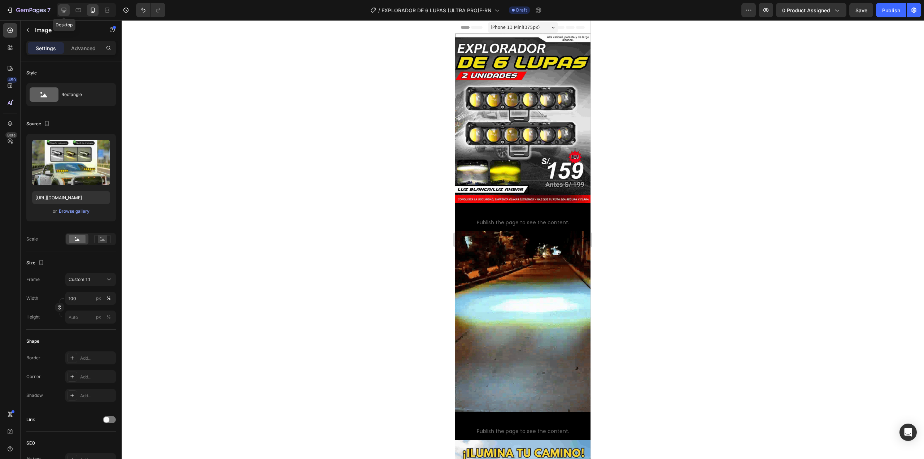
click at [62, 9] on icon at bounding box center [64, 10] width 5 height 5
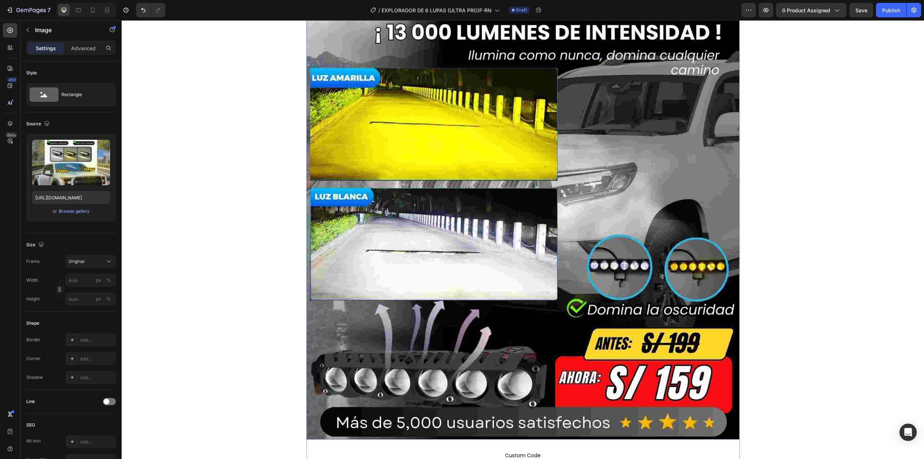
scroll to position [2577, 0]
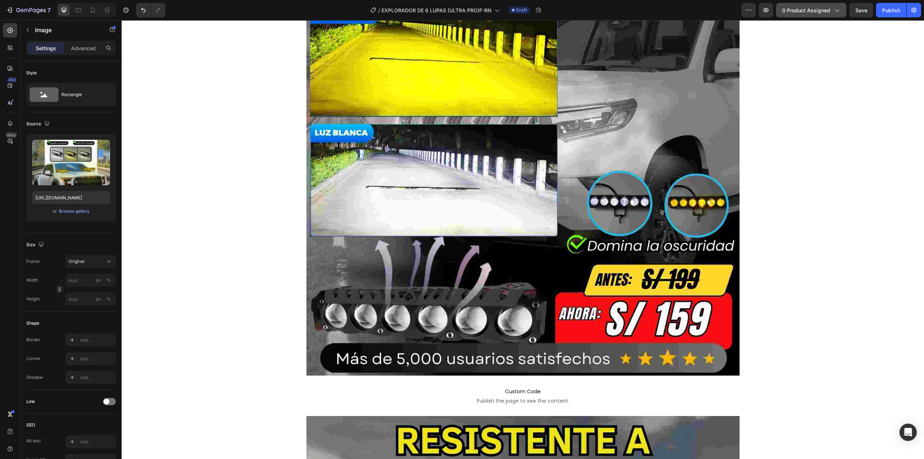
click at [809, 9] on span "0 product assigned" at bounding box center [806, 10] width 48 height 8
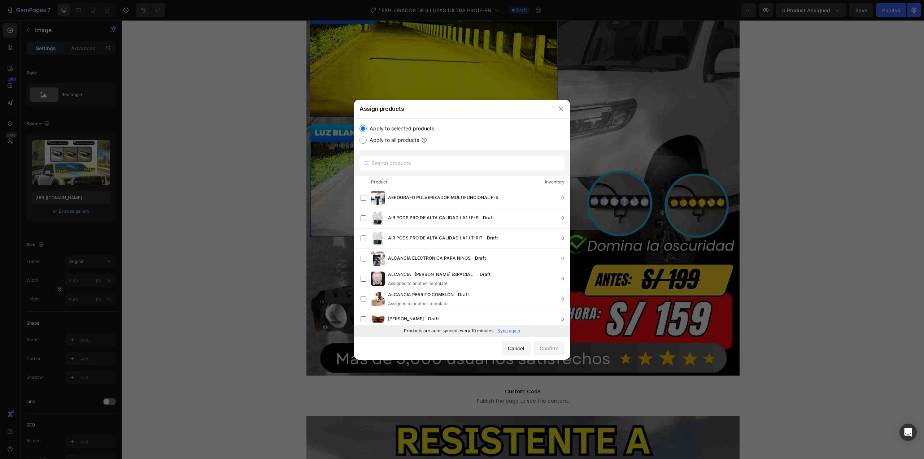
click at [508, 332] on p "Sync again" at bounding box center [508, 330] width 23 height 6
click at [455, 164] on input "text" at bounding box center [462, 163] width 205 height 14
paste input "EXPLORADOR DE 6 LUPAS (ULTRA PRO)F-RN"
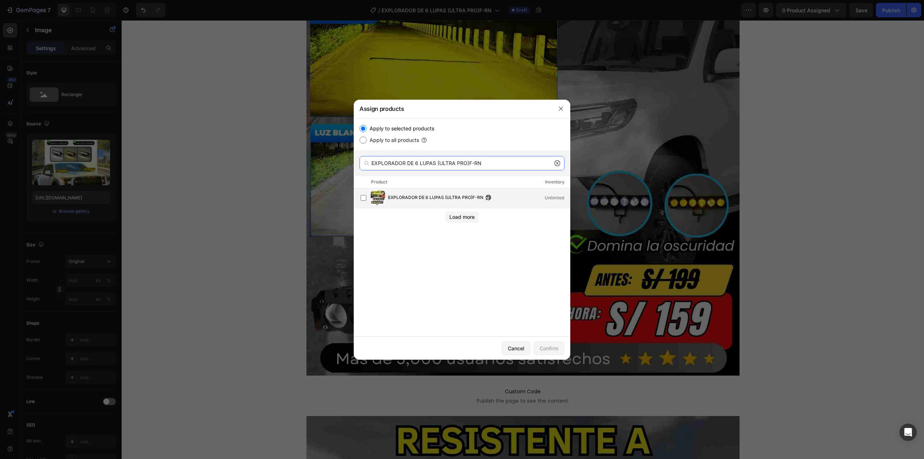
type input "EXPLORADOR DE 6 LUPAS (ULTRA PRO)F-RN"
click at [460, 189] on div "EXPLORADOR DE 6 LUPAS (ULTRA PRO)F-RN Unlimited" at bounding box center [462, 198] width 217 height 20
click at [550, 348] on div "Confirm" at bounding box center [549, 348] width 19 height 8
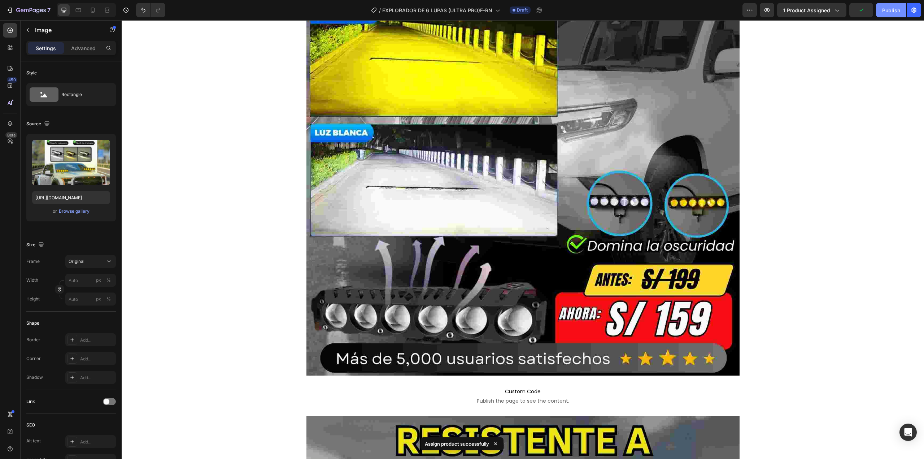
click at [895, 6] on div "Publish" at bounding box center [891, 10] width 18 height 8
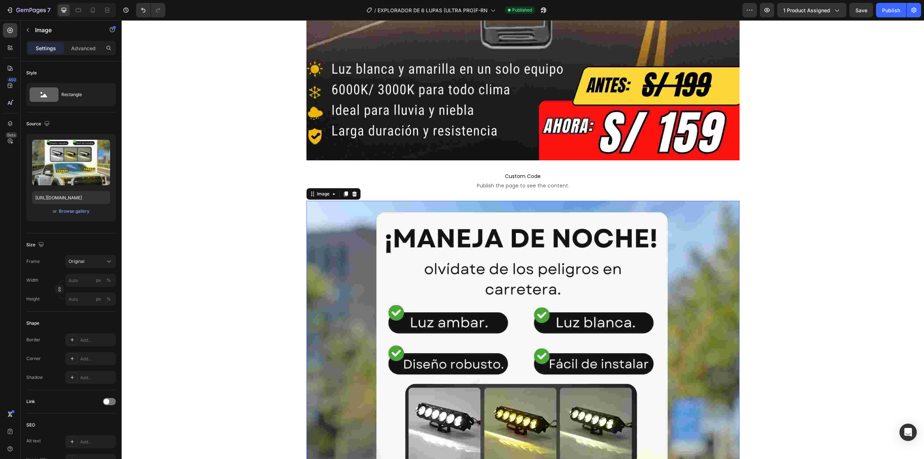
scroll to position [1566, 0]
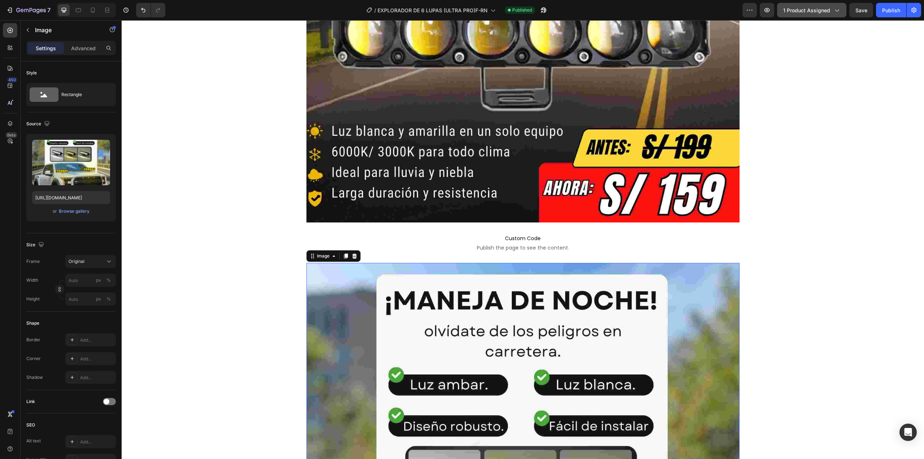
click at [809, 9] on span "1 product assigned" at bounding box center [806, 10] width 47 height 8
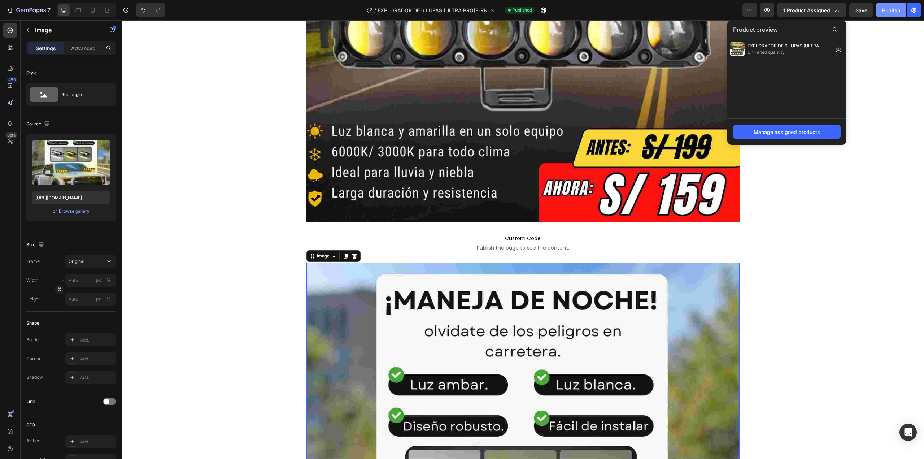
click at [894, 8] on div "Publish" at bounding box center [891, 10] width 18 height 8
